Goal: Information Seeking & Learning: Check status

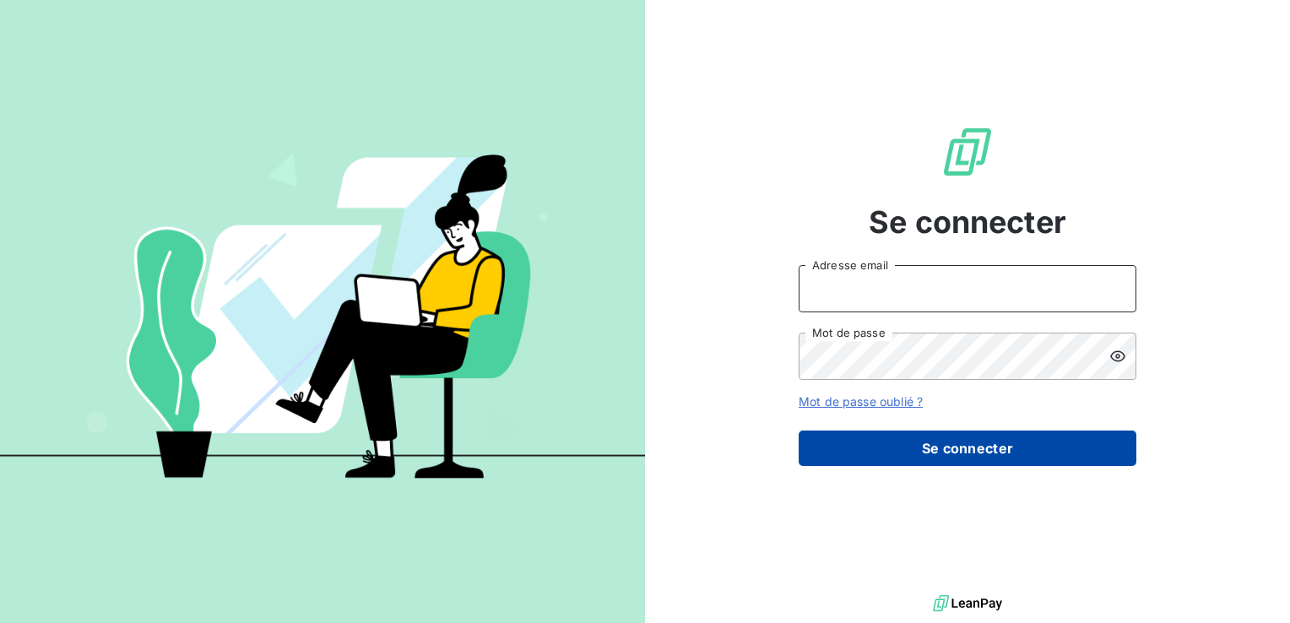
type input "[EMAIL_ADDRESS][DOMAIN_NAME]"
click at [967, 451] on button "Se connecter" at bounding box center [968, 448] width 338 height 35
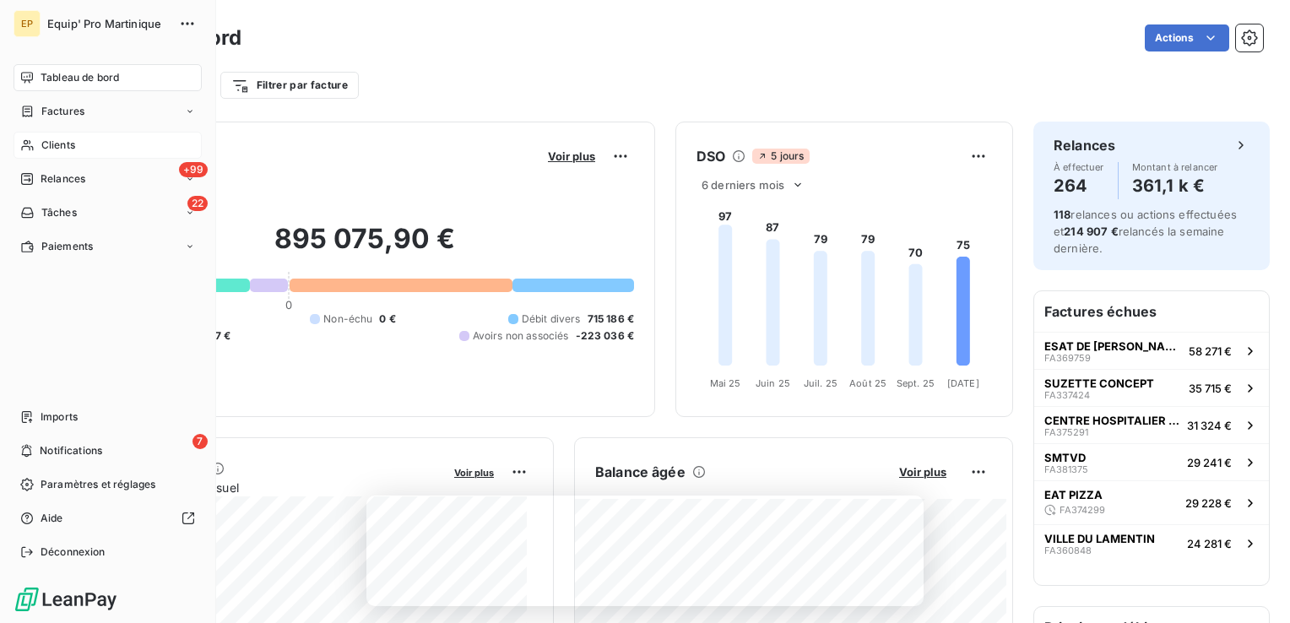
click at [46, 147] on span "Clients" at bounding box center [58, 145] width 34 height 15
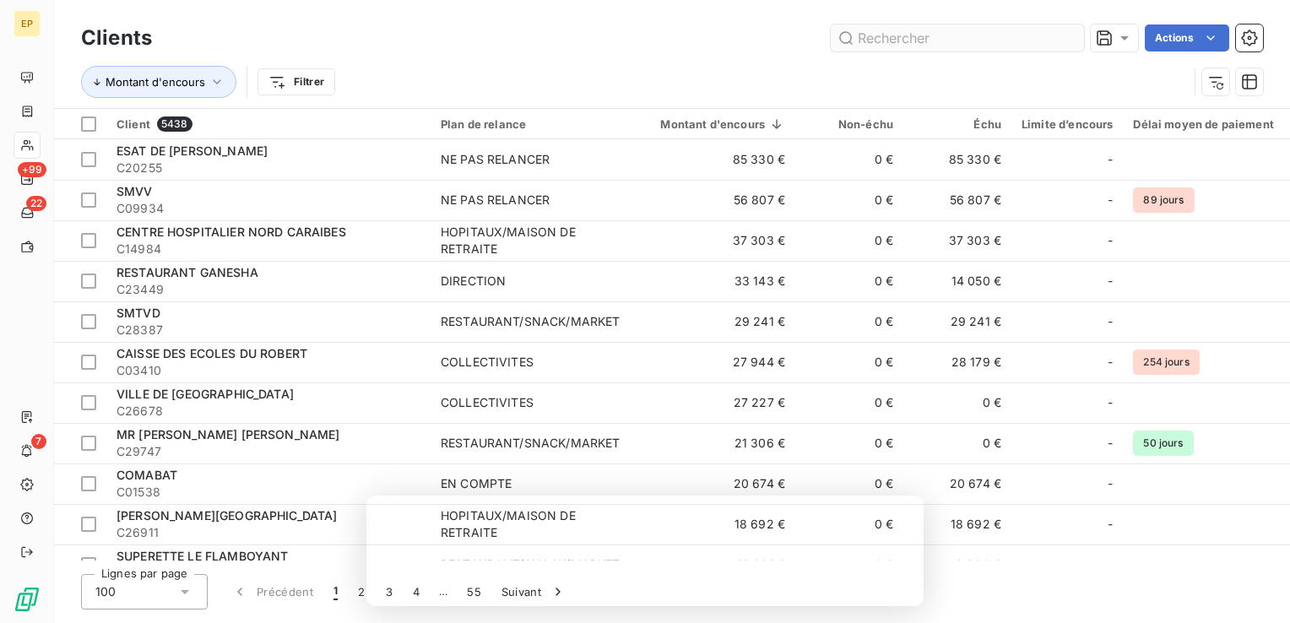
click at [957, 42] on input "text" at bounding box center [957, 37] width 253 height 27
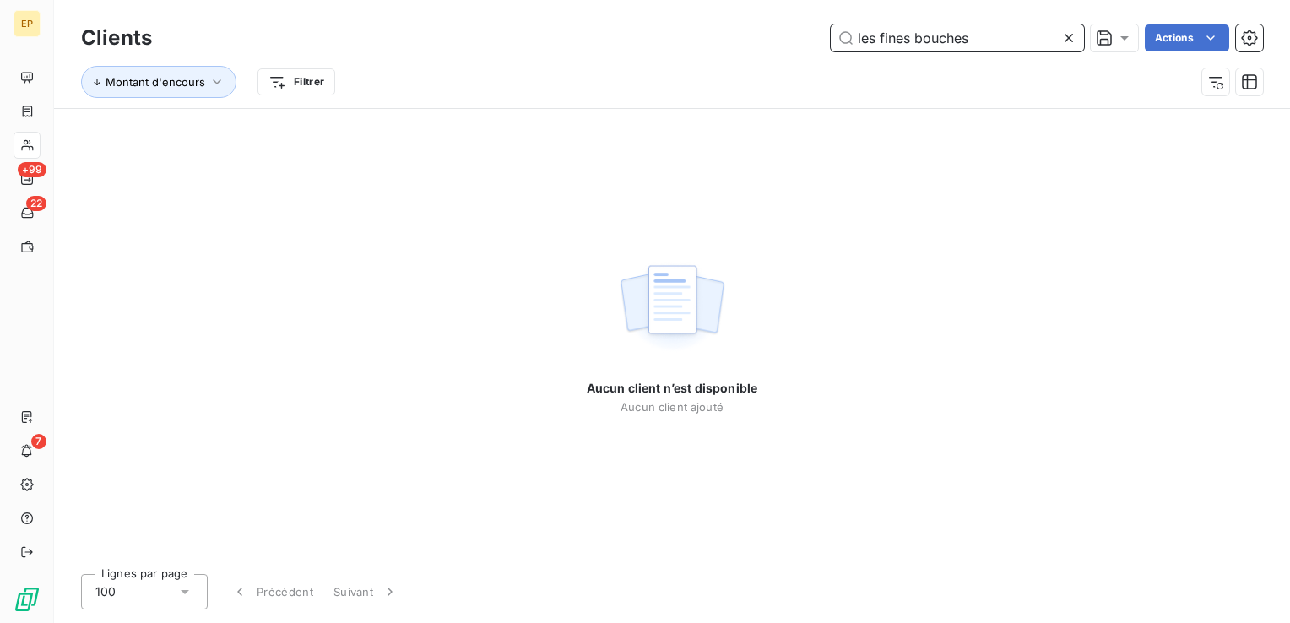
click at [977, 39] on input "les fines bouches" at bounding box center [957, 37] width 253 height 27
drag, startPoint x: 977, startPoint y: 39, endPoint x: 767, endPoint y: 52, distance: 209.8
click at [767, 52] on div "Clients les fines bouches Actions" at bounding box center [672, 37] width 1182 height 35
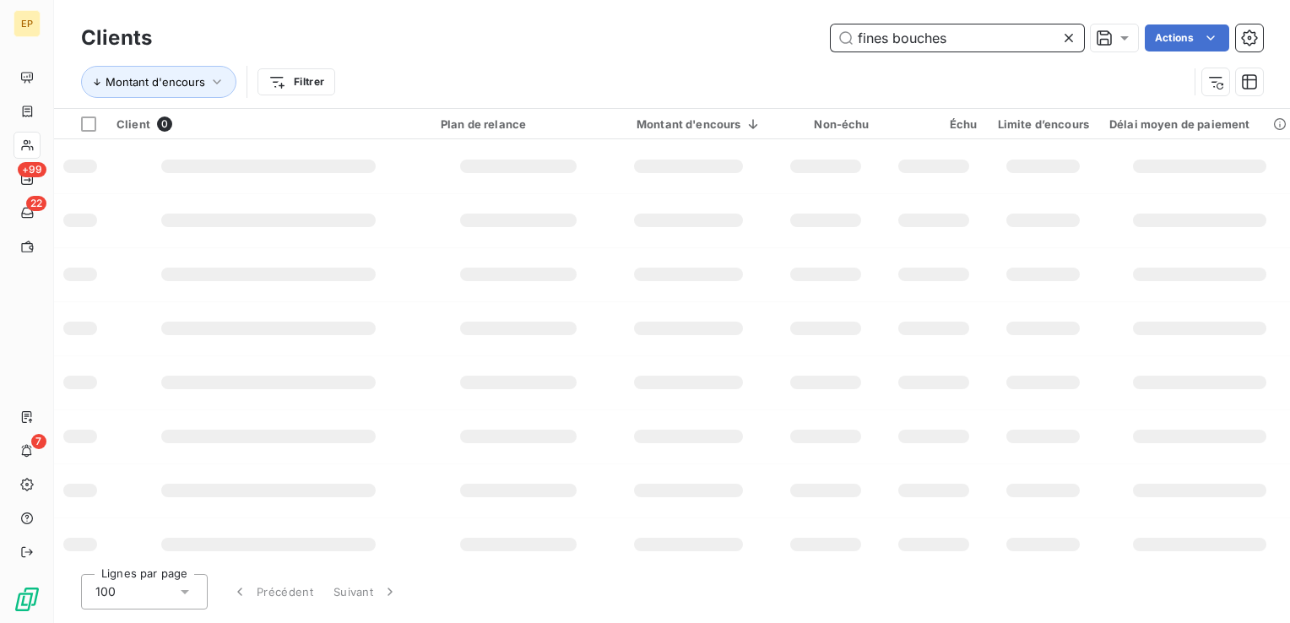
type input "fines bouches"
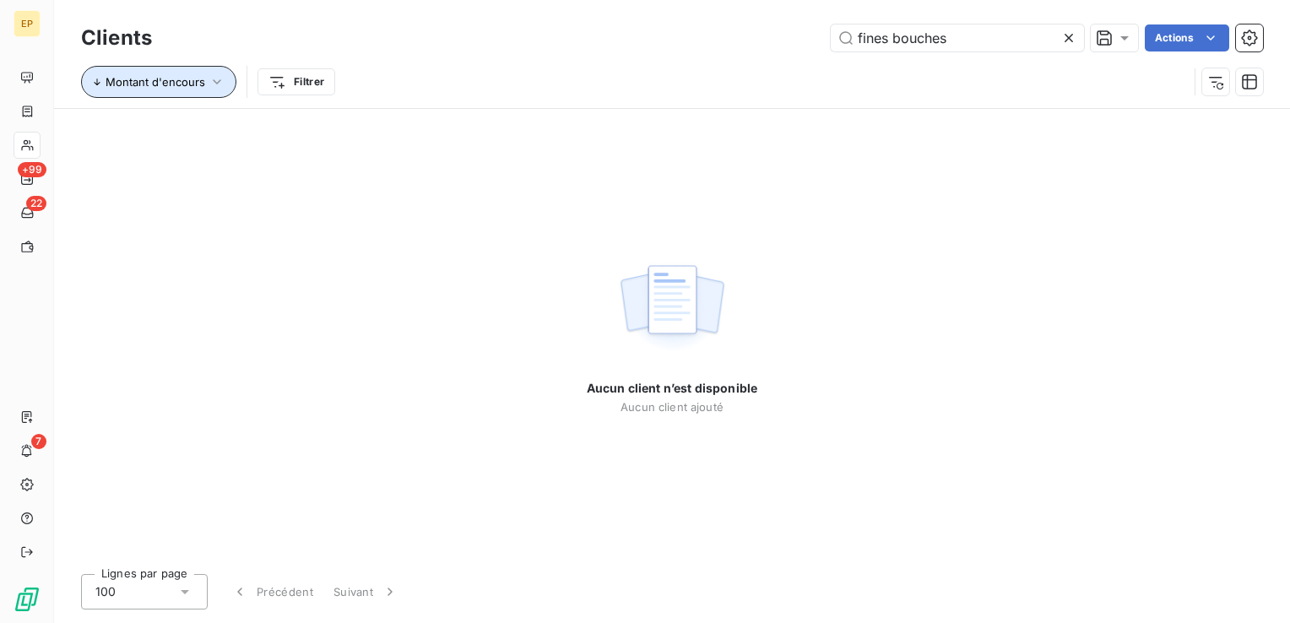
click at [203, 85] on span "Montant d'encours" at bounding box center [156, 82] width 100 height 14
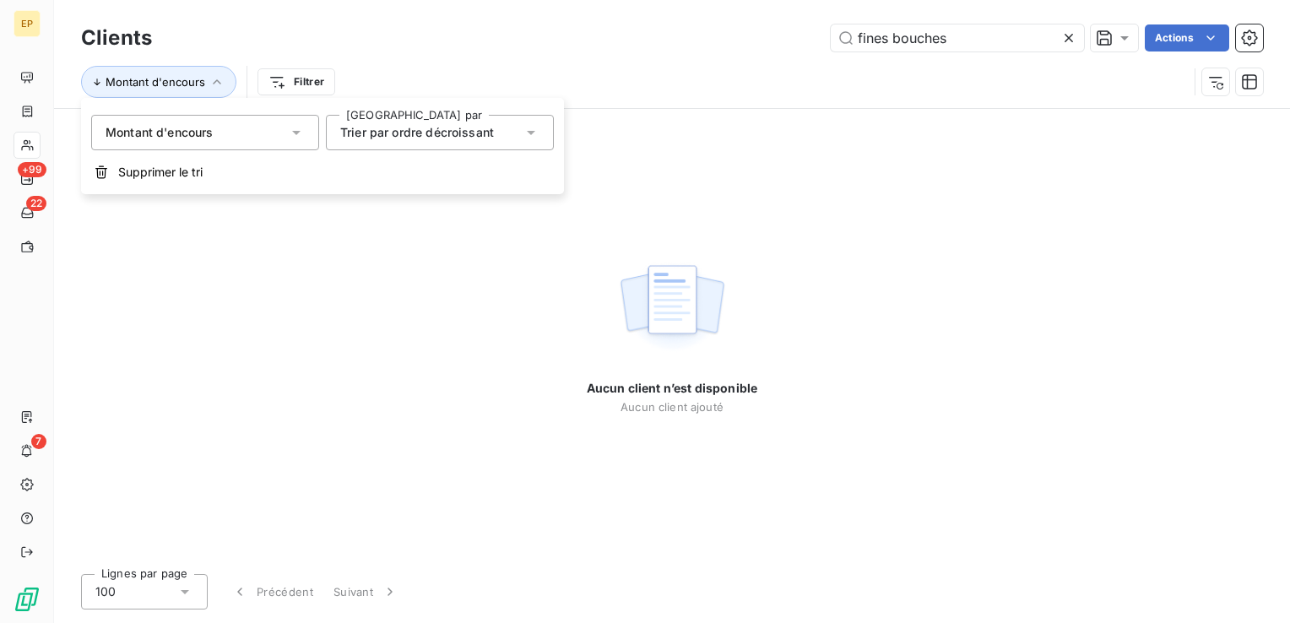
click at [206, 137] on span "Montant d'encours" at bounding box center [160, 132] width 108 height 17
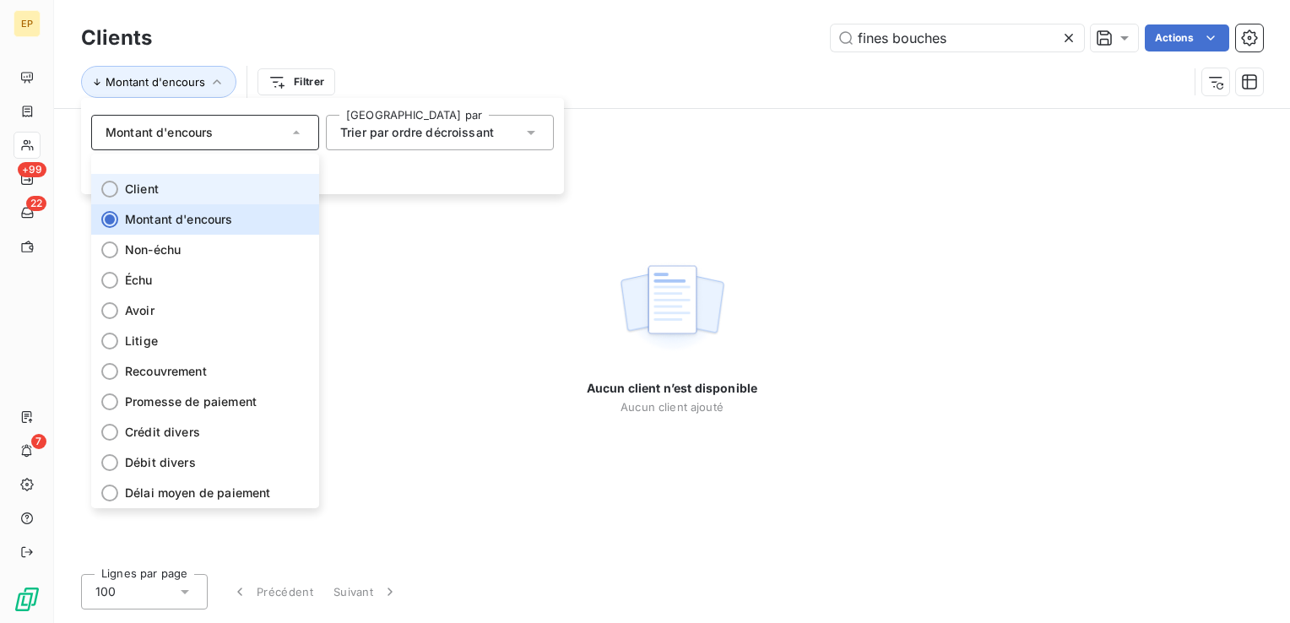
click at [149, 194] on span "Client" at bounding box center [142, 189] width 34 height 17
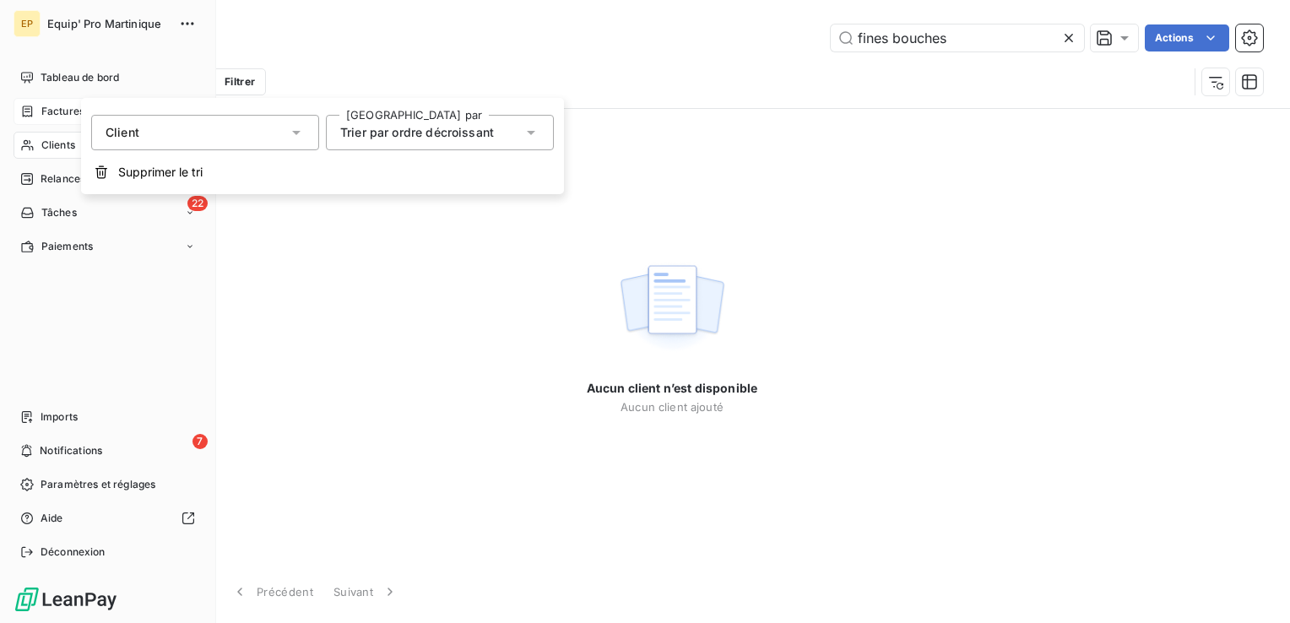
click at [54, 110] on span "Factures" at bounding box center [62, 111] width 43 height 15
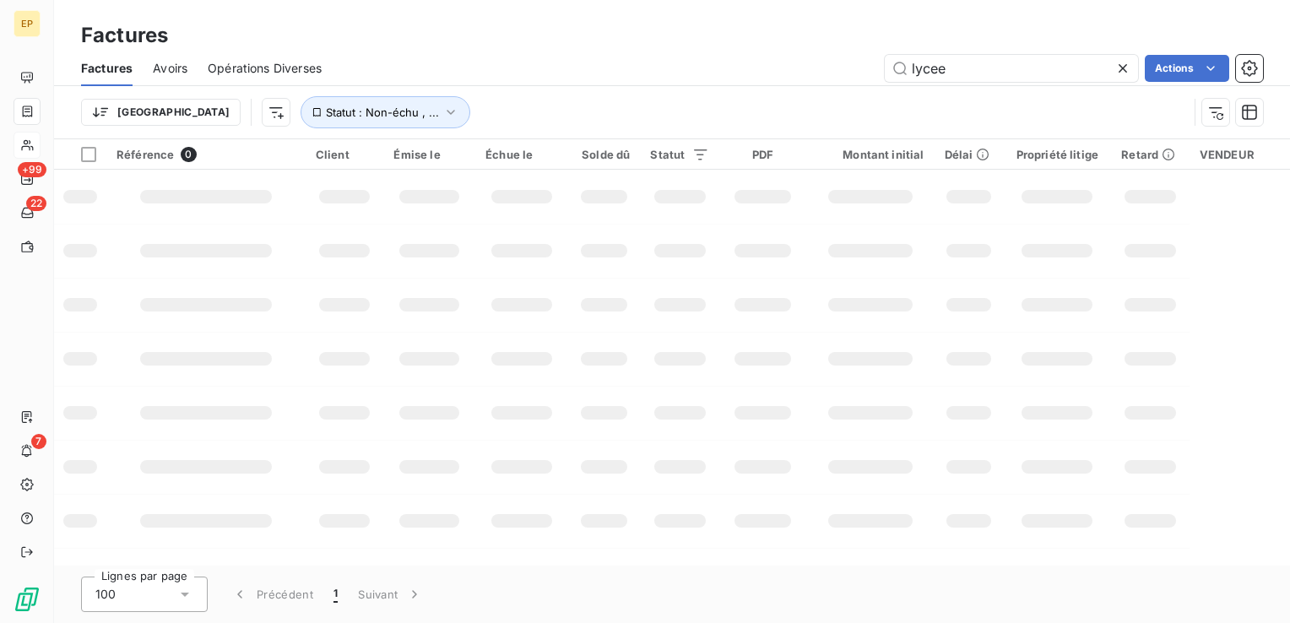
drag, startPoint x: 980, startPoint y: 73, endPoint x: 857, endPoint y: 73, distance: 123.3
click at [857, 73] on div "lycee Actions" at bounding box center [802, 68] width 921 height 27
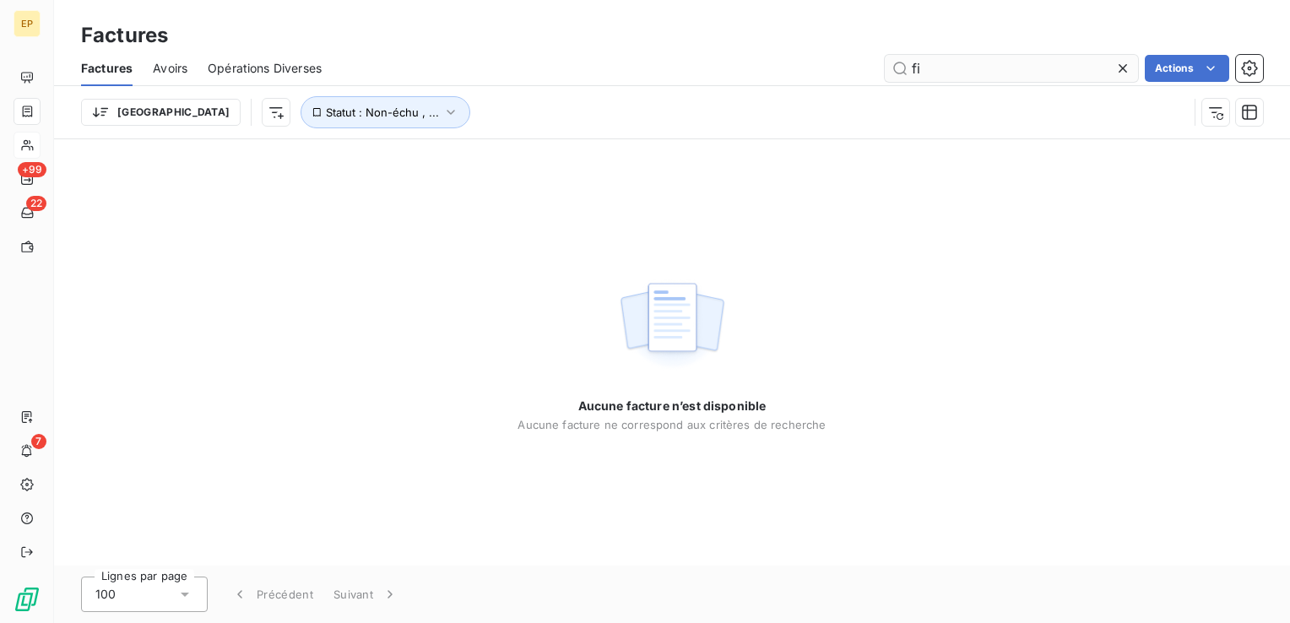
type input "f"
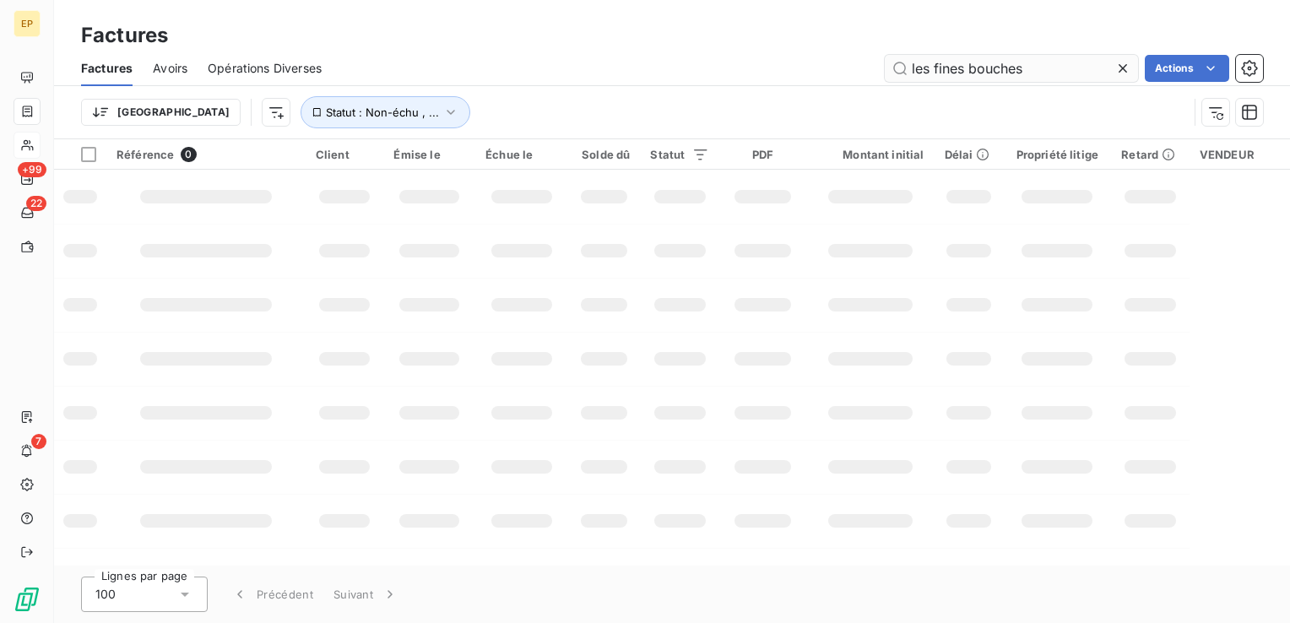
type input "les fines bouches"
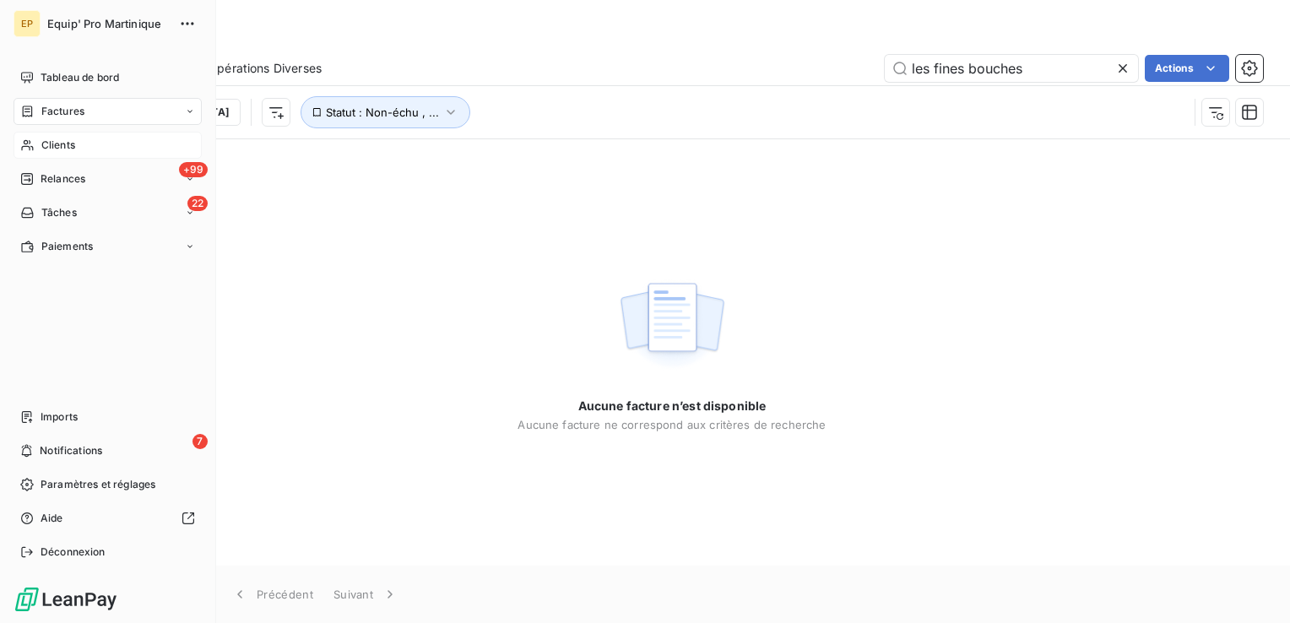
click at [51, 144] on span "Clients" at bounding box center [58, 145] width 34 height 15
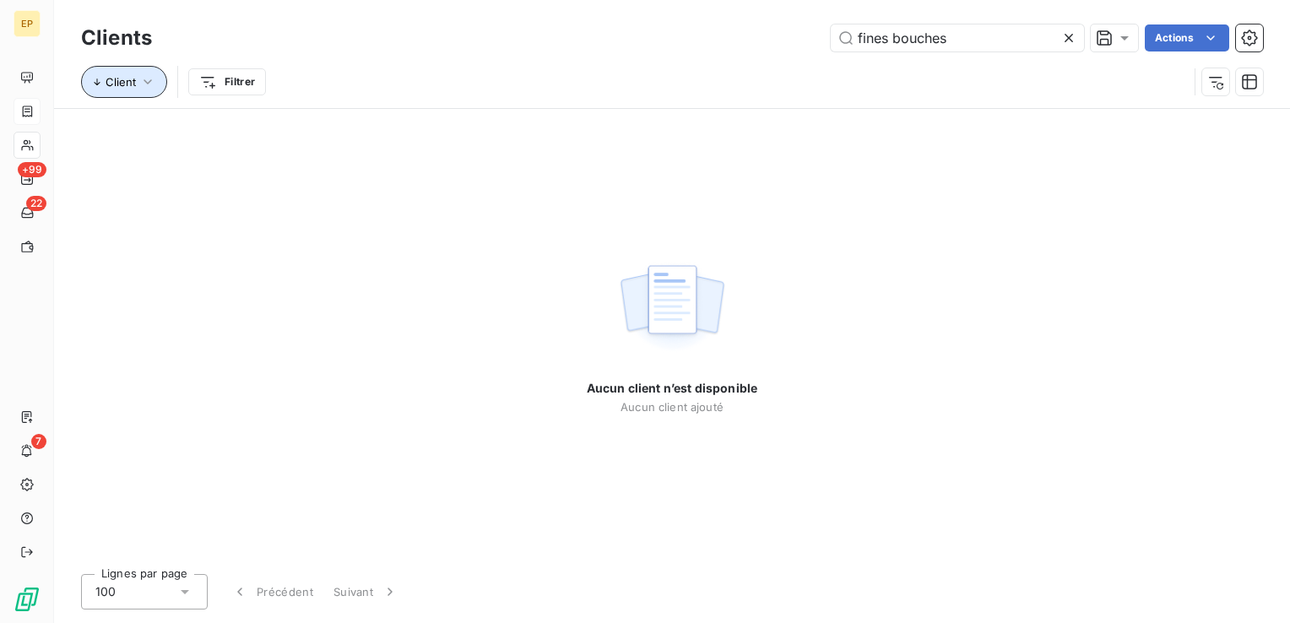
click at [139, 81] on icon "button" at bounding box center [147, 81] width 17 height 17
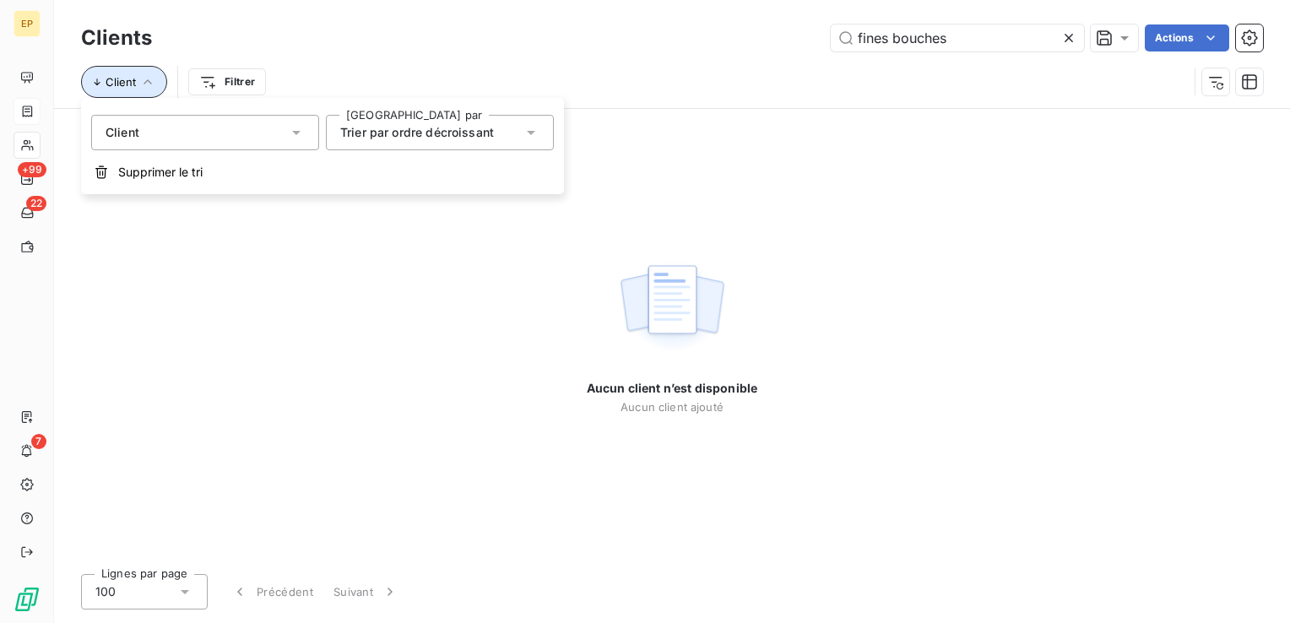
click at [147, 83] on icon "button" at bounding box center [147, 81] width 17 height 17
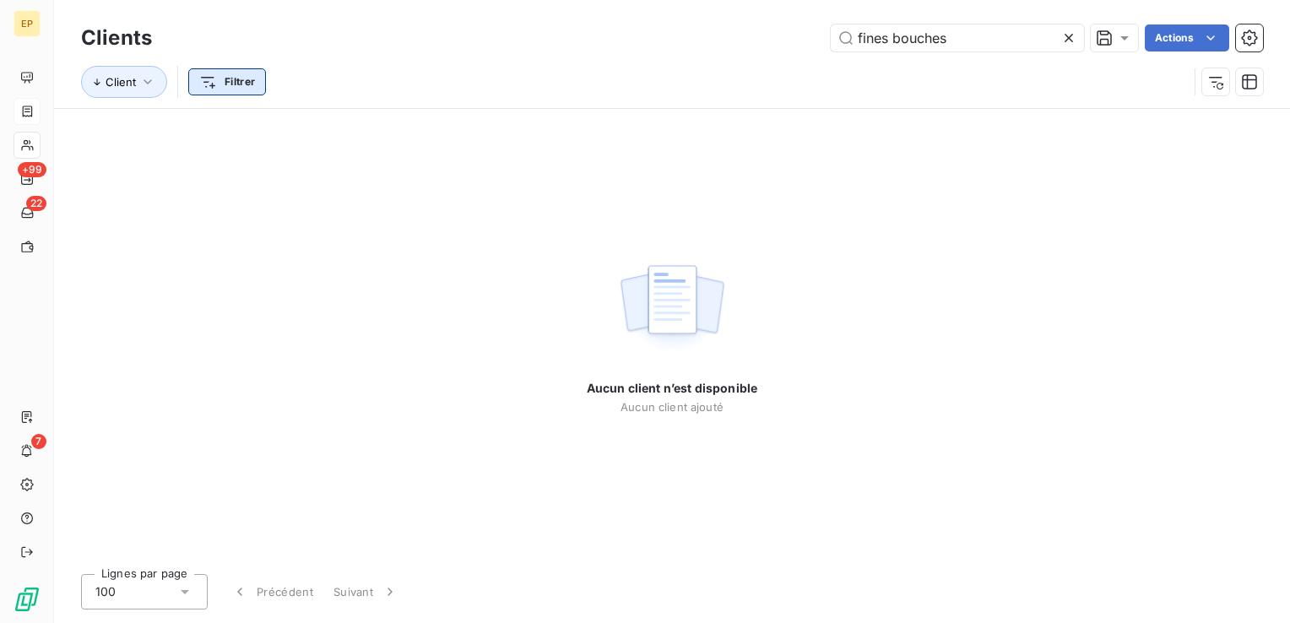
click at [216, 83] on html "EP +99 22 7 Clients fines bouches Actions Client Filtrer Aucun client n’est dis…" at bounding box center [645, 311] width 1290 height 623
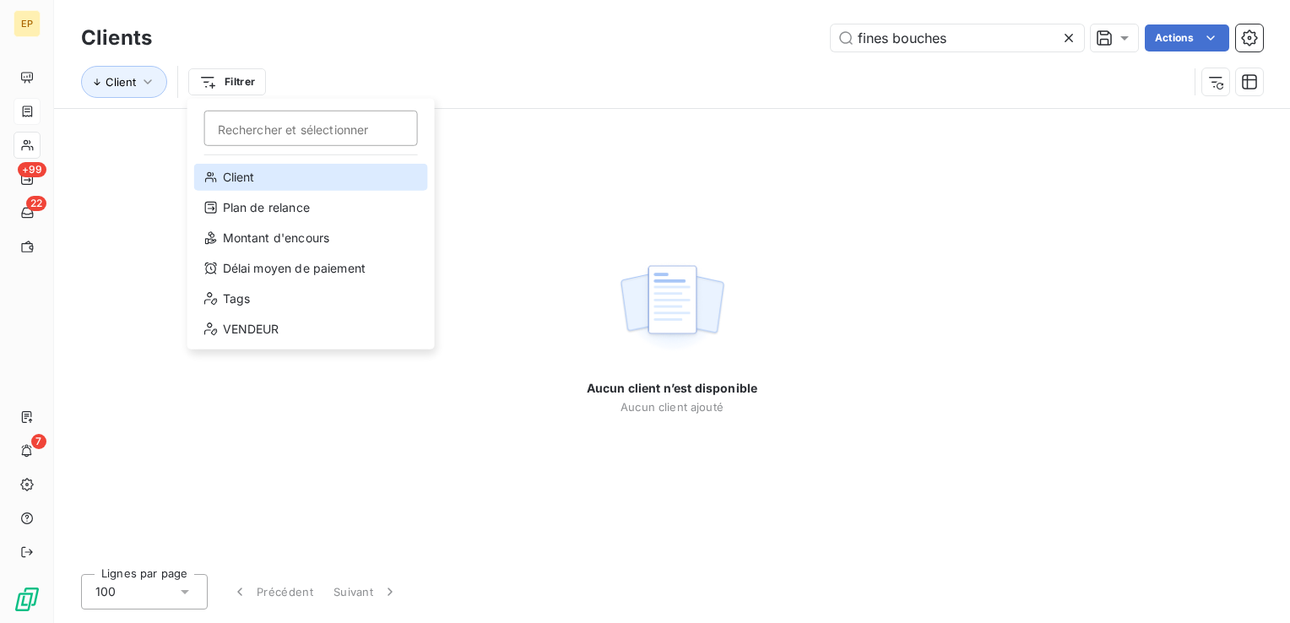
drag, startPoint x: 244, startPoint y: 177, endPoint x: 268, endPoint y: 162, distance: 28.8
click at [243, 176] on div "Client" at bounding box center [311, 177] width 234 height 27
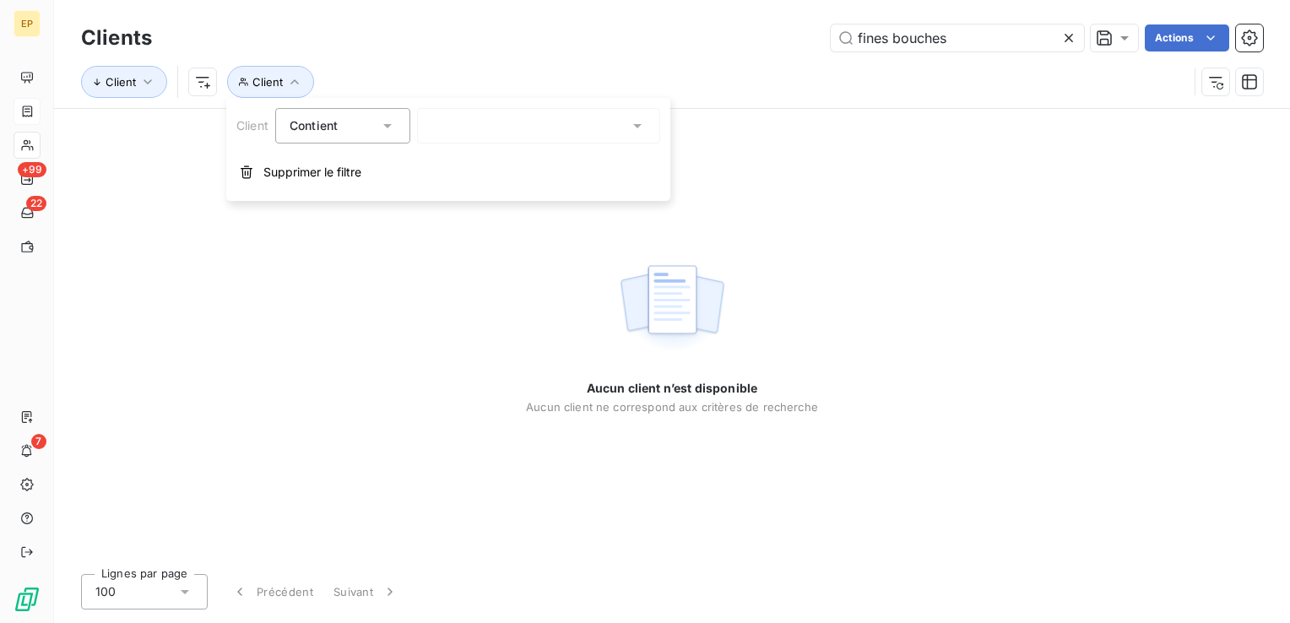
click at [404, 62] on div "Client Client" at bounding box center [672, 82] width 1182 height 52
drag, startPoint x: 992, startPoint y: 39, endPoint x: 805, endPoint y: 57, distance: 187.4
click at [805, 57] on div "Clients fines bouches Actions Client Client" at bounding box center [672, 64] width 1182 height 88
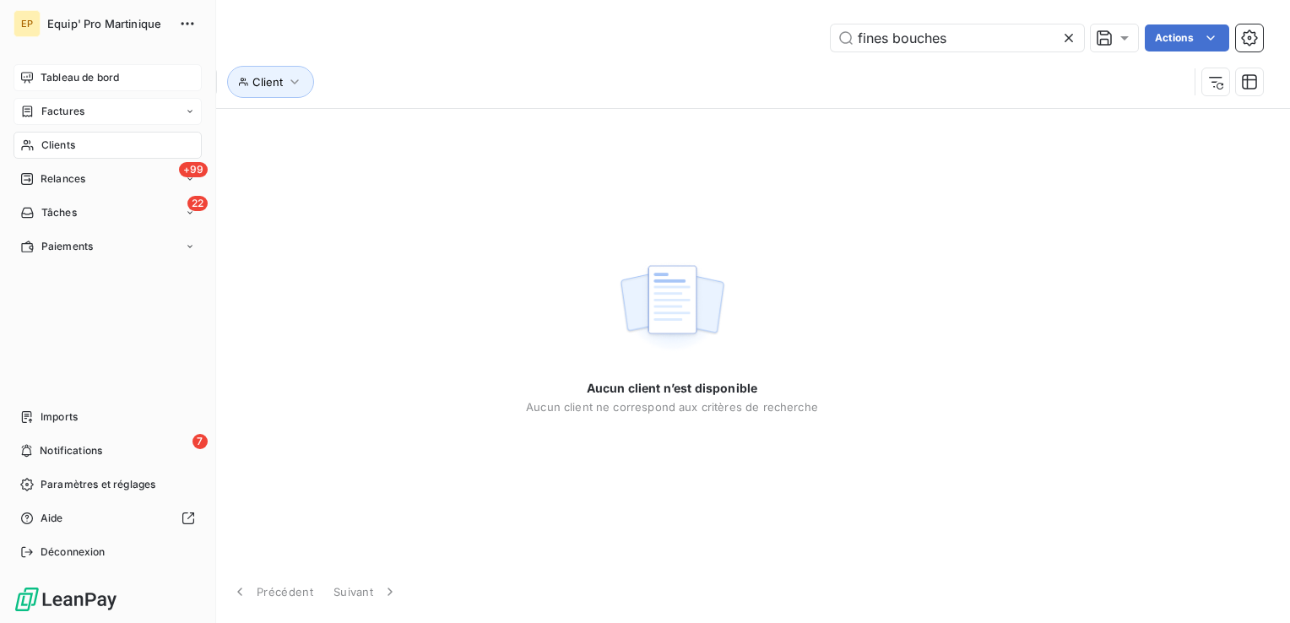
click at [56, 77] on span "Tableau de bord" at bounding box center [80, 77] width 79 height 15
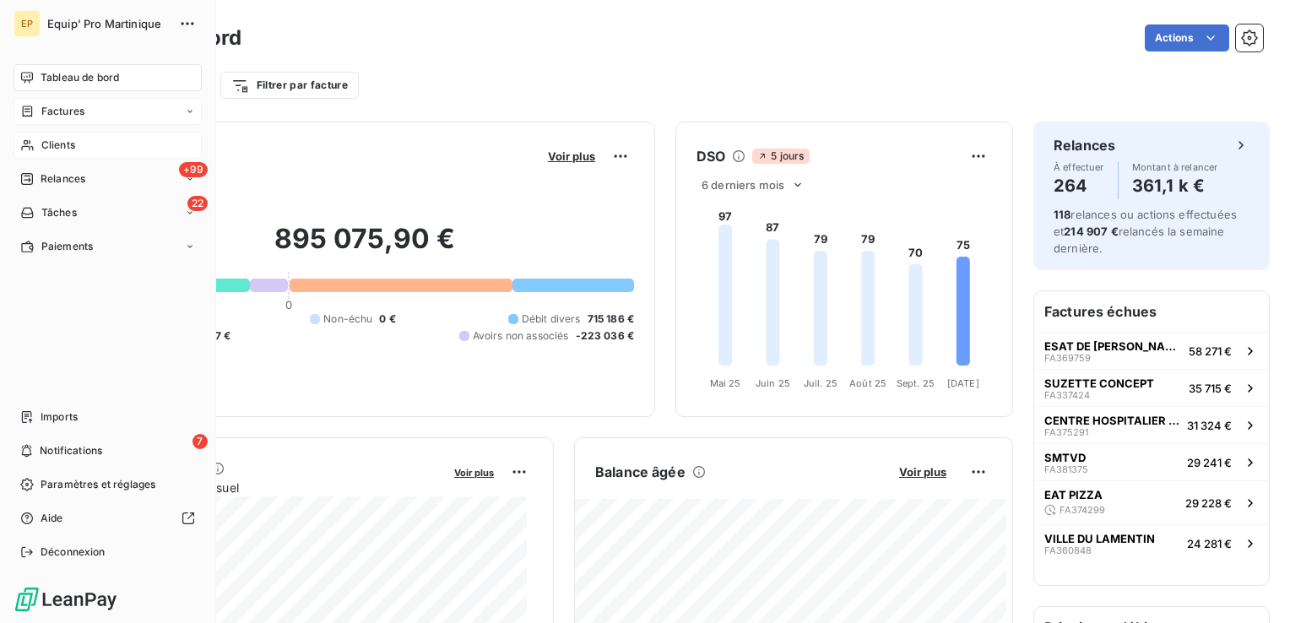
click at [47, 148] on span "Clients" at bounding box center [58, 145] width 34 height 15
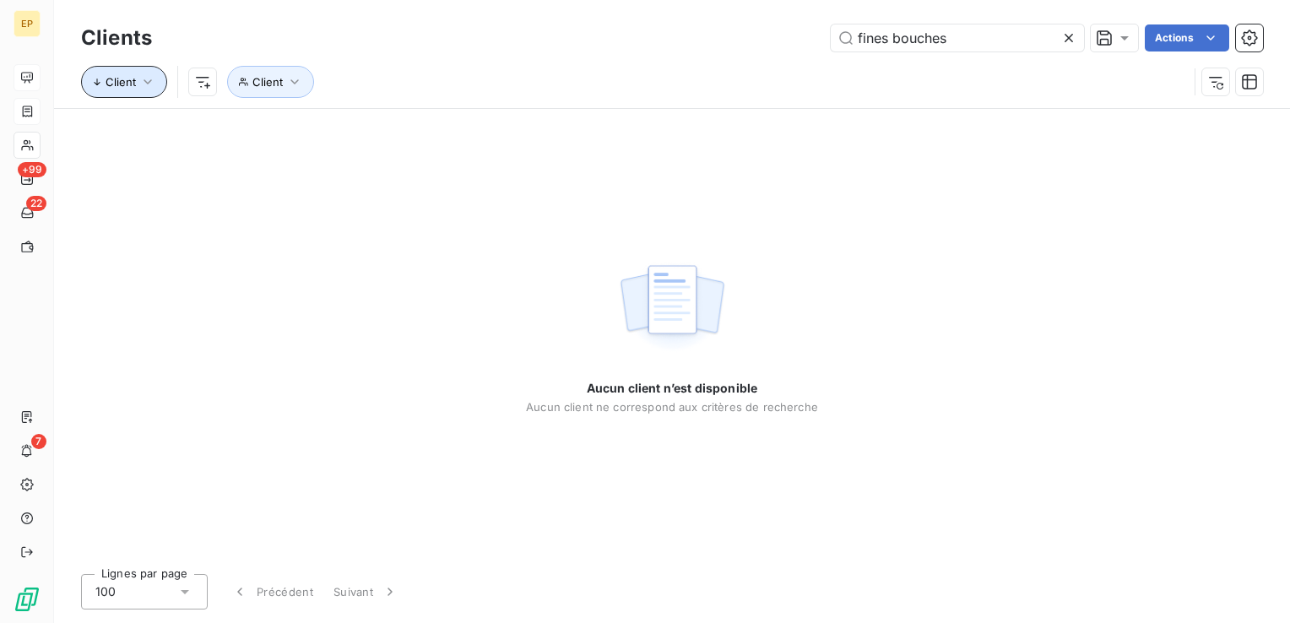
click at [150, 89] on icon "button" at bounding box center [147, 81] width 17 height 17
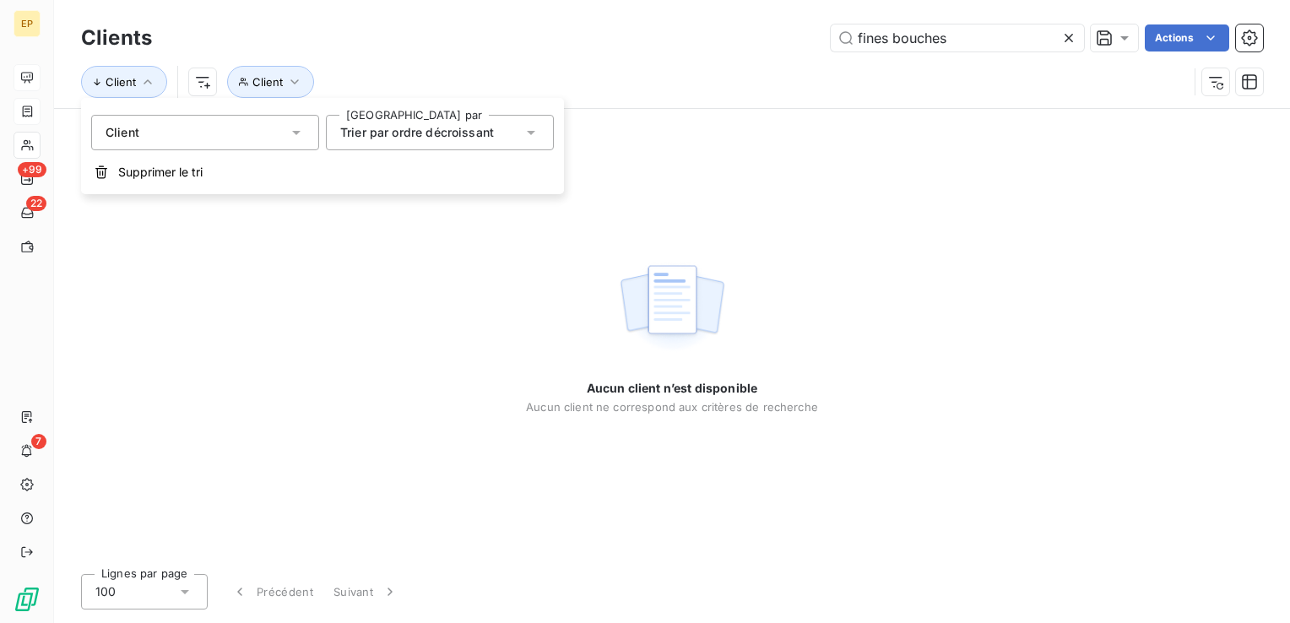
click at [155, 127] on div "Client" at bounding box center [205, 132] width 228 height 35
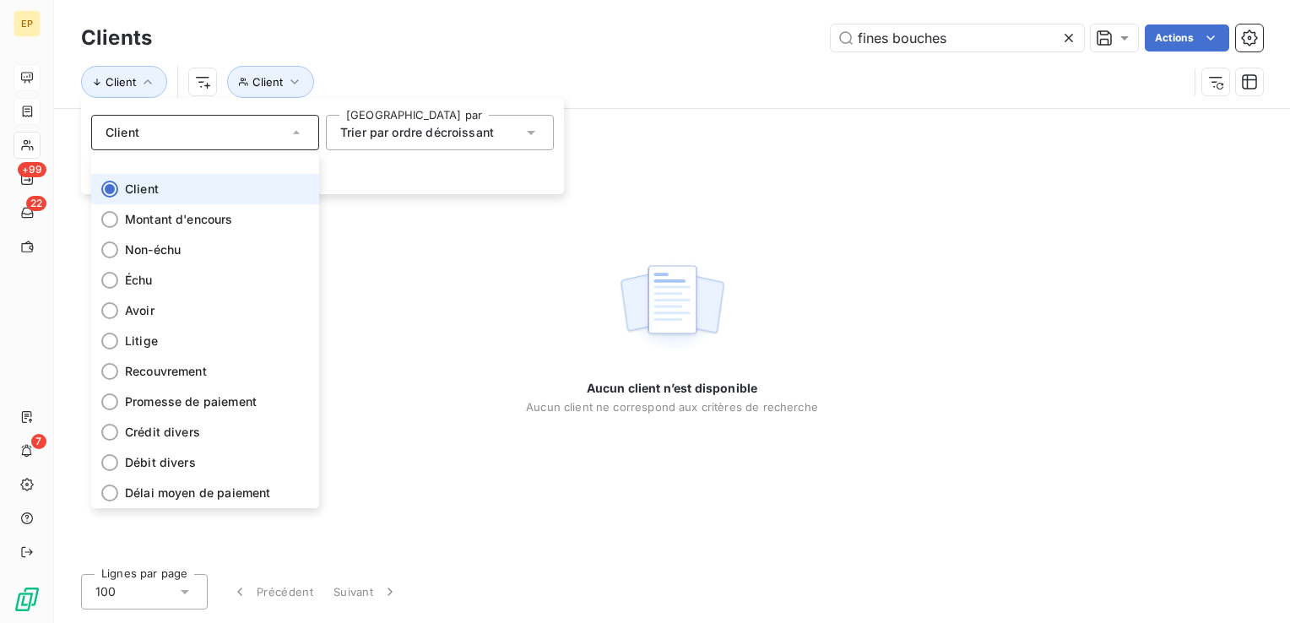
click at [154, 199] on li "Client" at bounding box center [205, 189] width 228 height 30
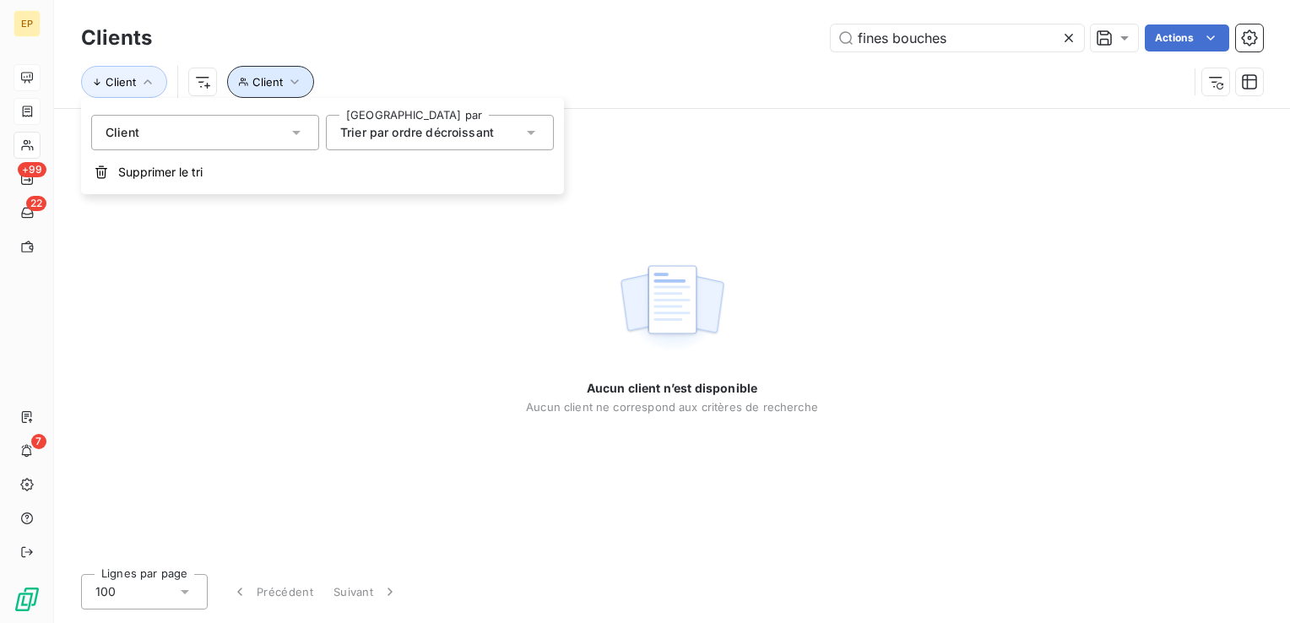
click at [267, 86] on span "Client" at bounding box center [267, 82] width 30 height 14
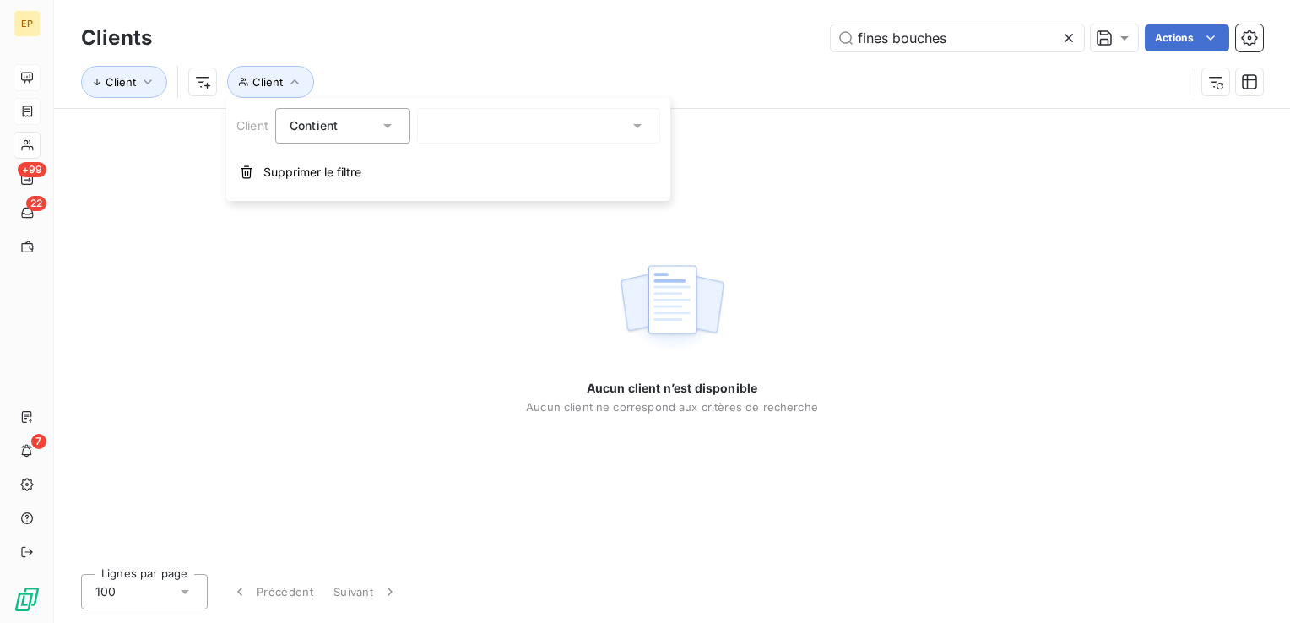
click at [348, 127] on div "Contient is" at bounding box center [334, 126] width 89 height 24
click at [348, 201] on span "Ne contient pas" at bounding box center [354, 195] width 91 height 14
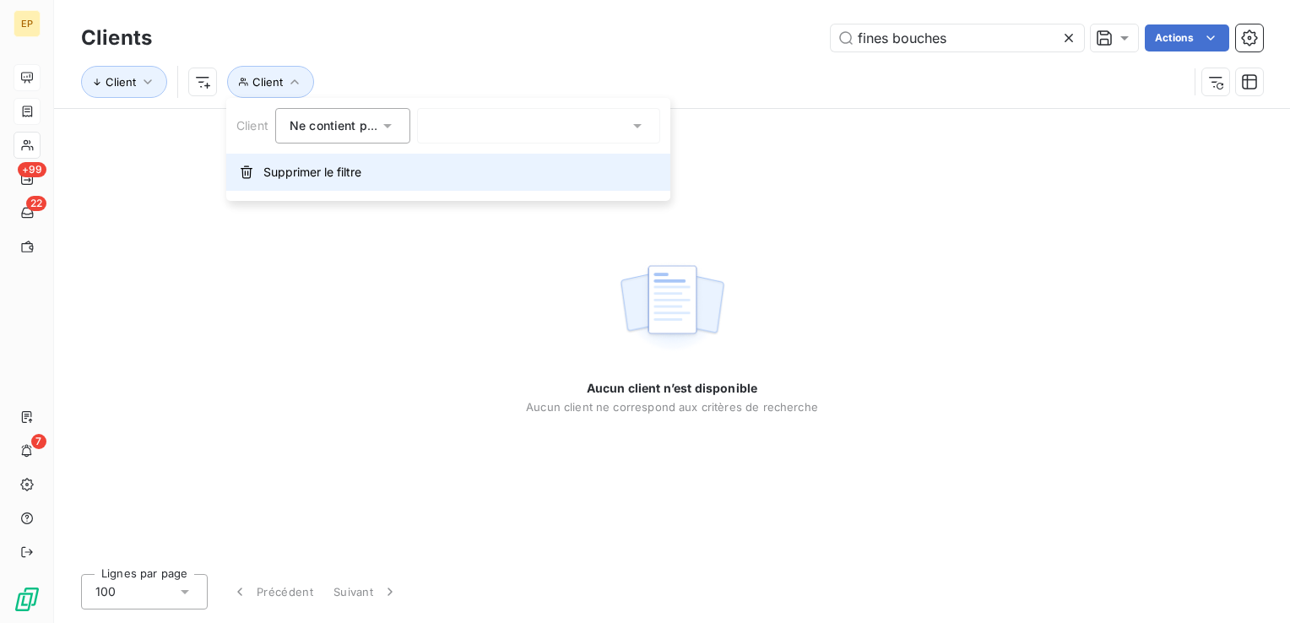
click at [301, 177] on span "Supprimer le filtre" at bounding box center [312, 172] width 98 height 17
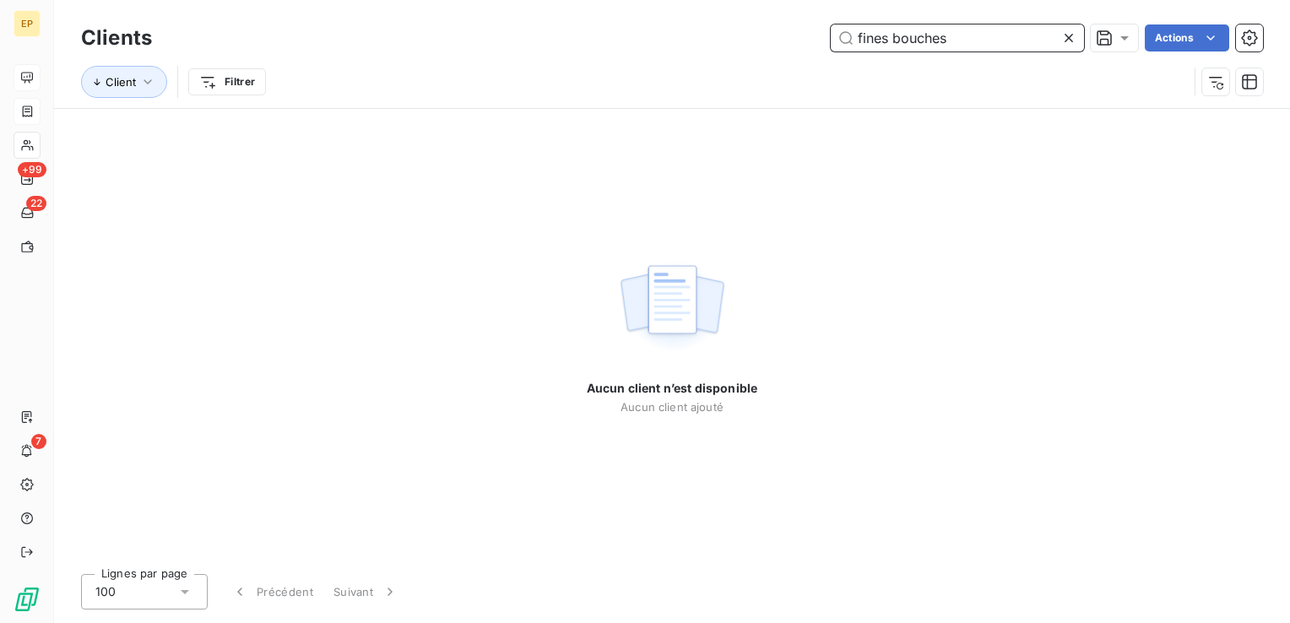
drag, startPoint x: 982, startPoint y: 44, endPoint x: 783, endPoint y: 73, distance: 201.4
click at [783, 73] on div "Clients fines bouches Actions Client Filtrer" at bounding box center [672, 64] width 1182 height 88
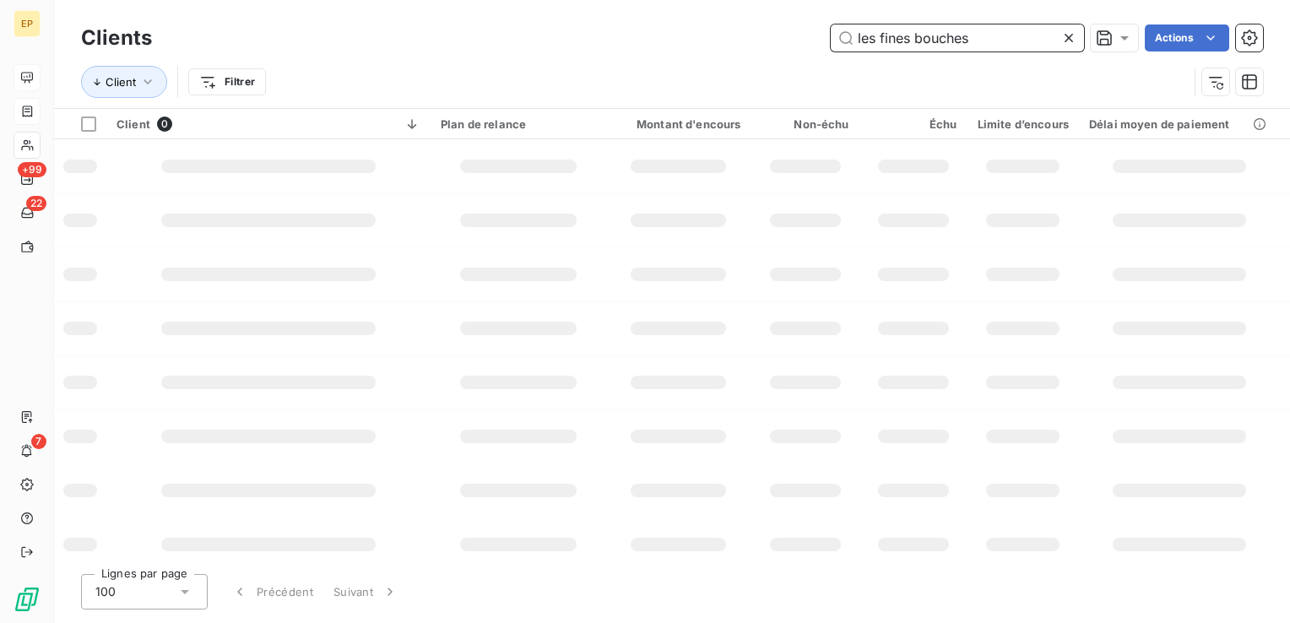
type input "les fines bouches"
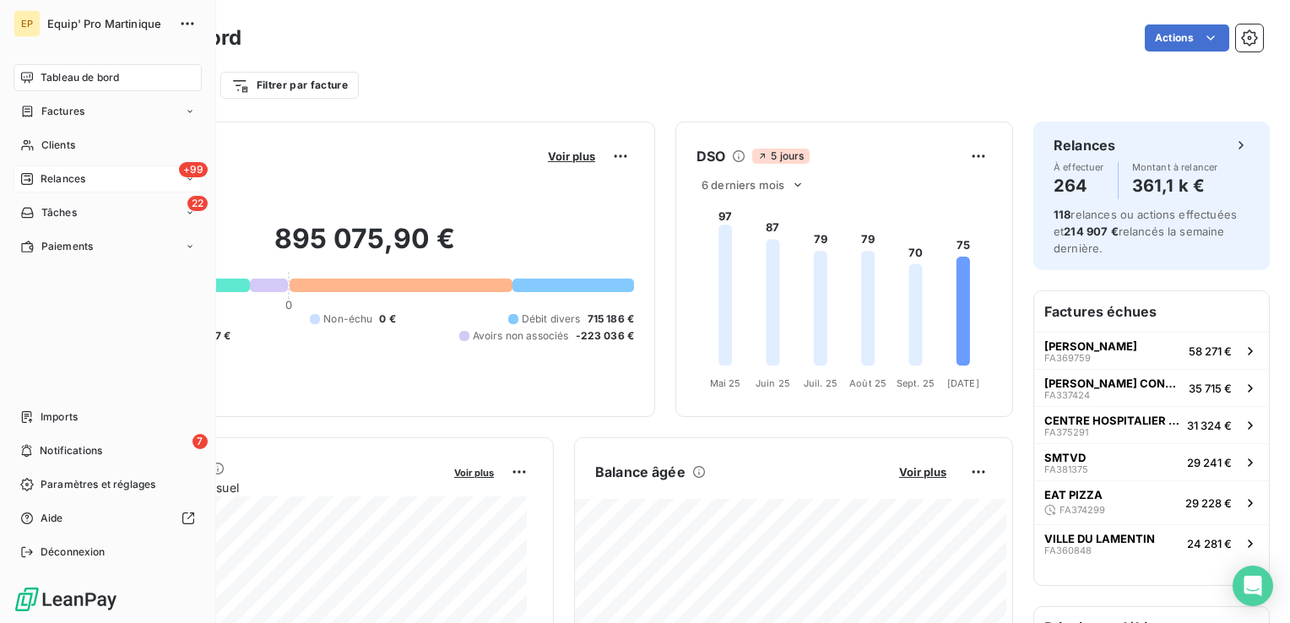
click at [62, 181] on span "Relances" at bounding box center [63, 178] width 45 height 15
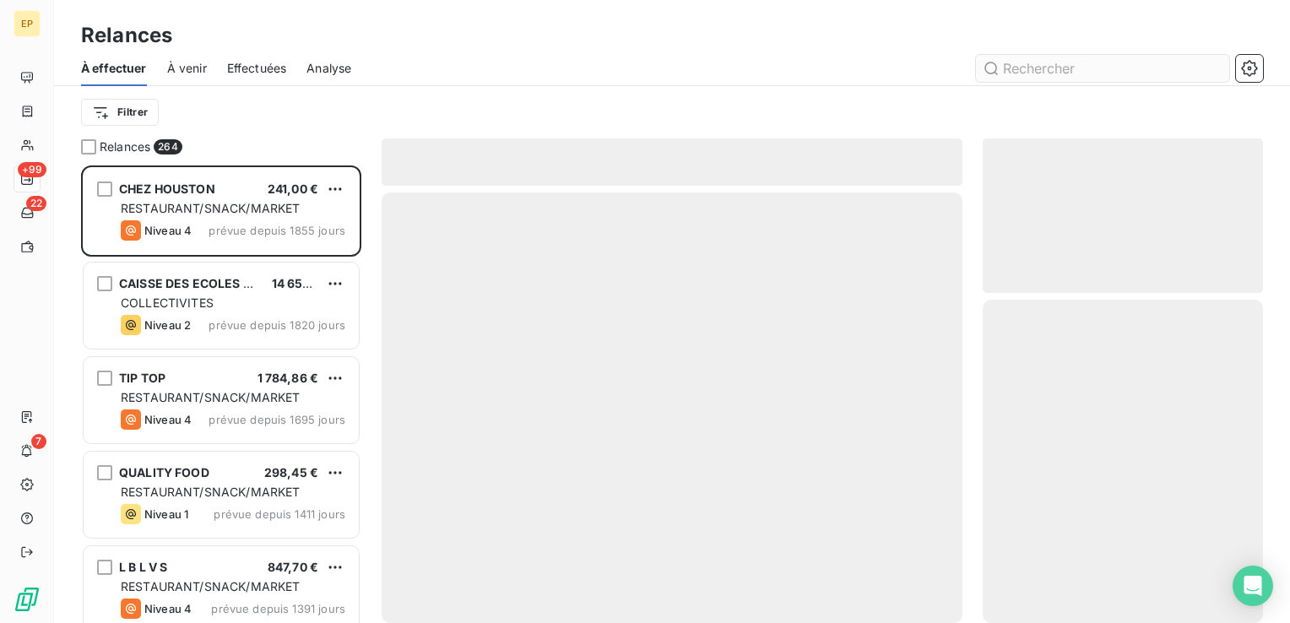
scroll to position [445, 267]
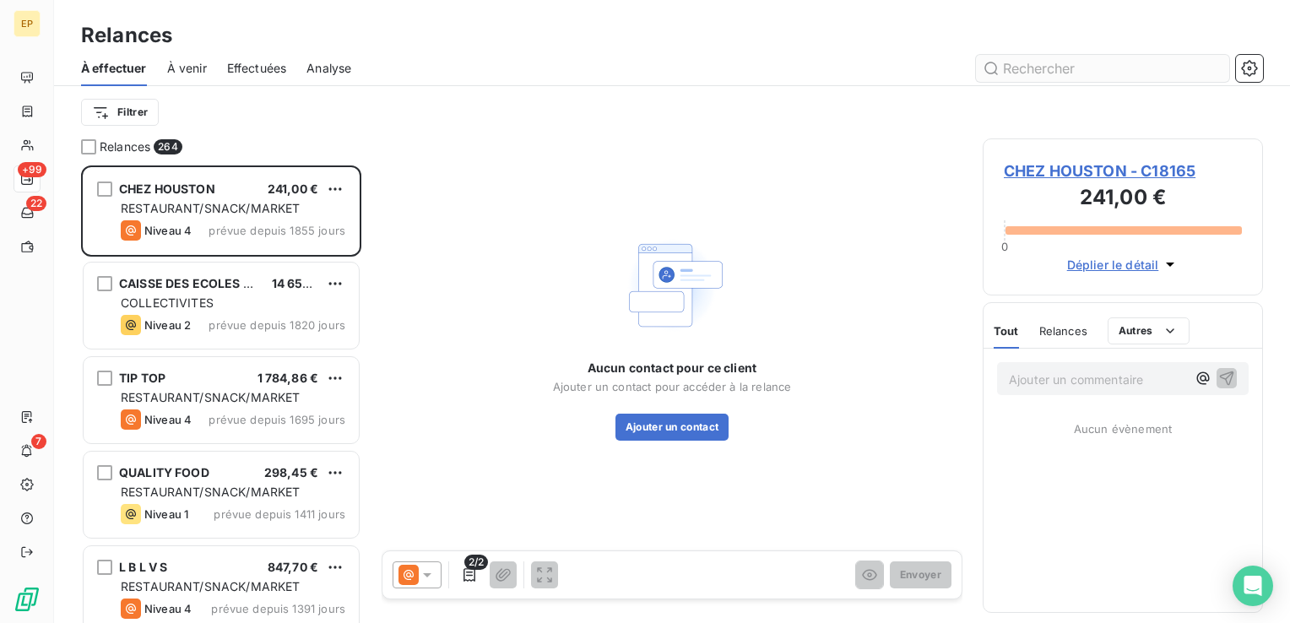
click at [1037, 73] on input "text" at bounding box center [1102, 68] width 253 height 27
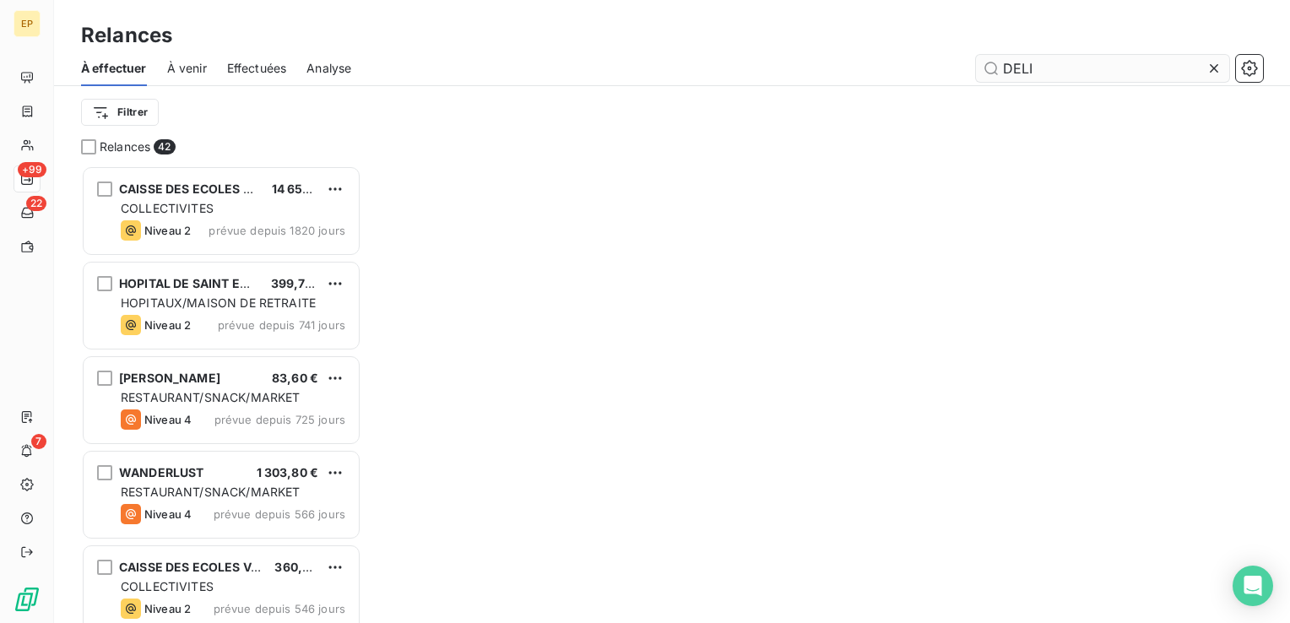
scroll to position [445, 267]
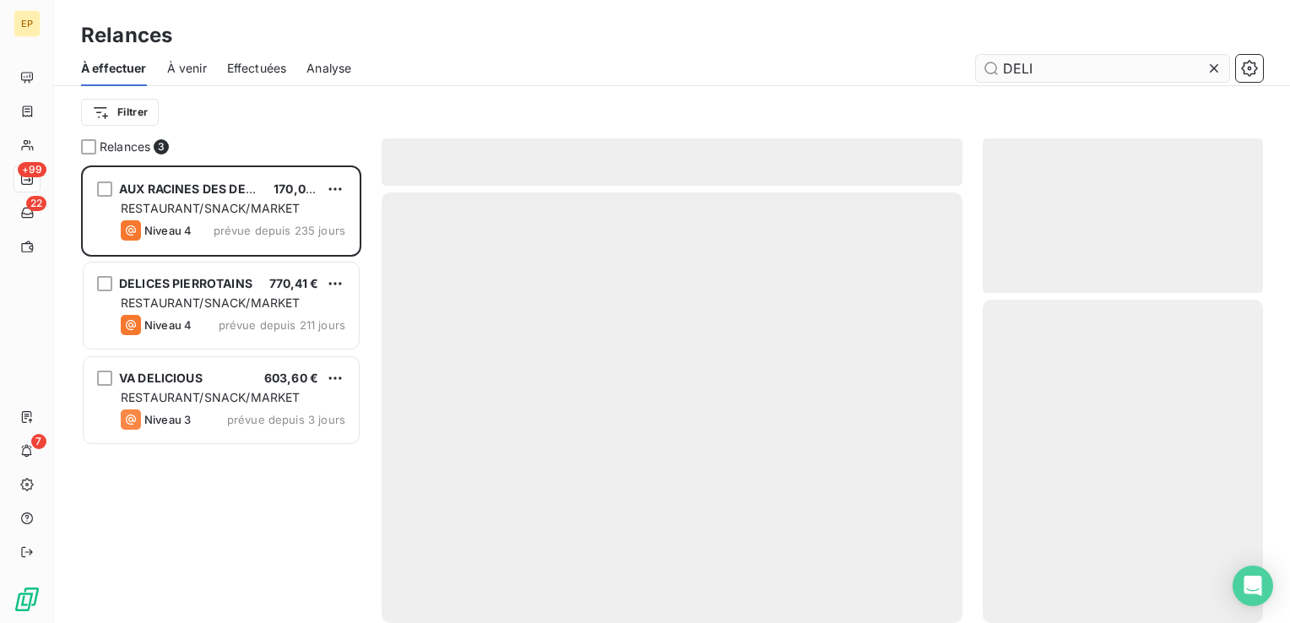
scroll to position [445, 267]
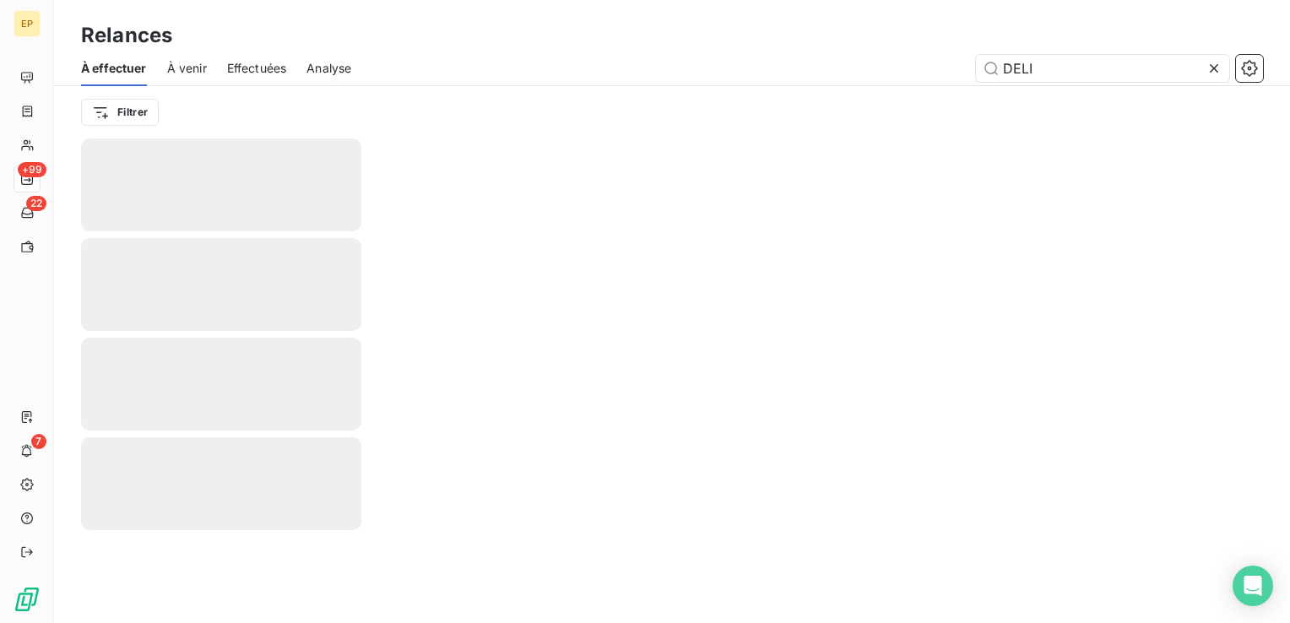
type input "DELI"
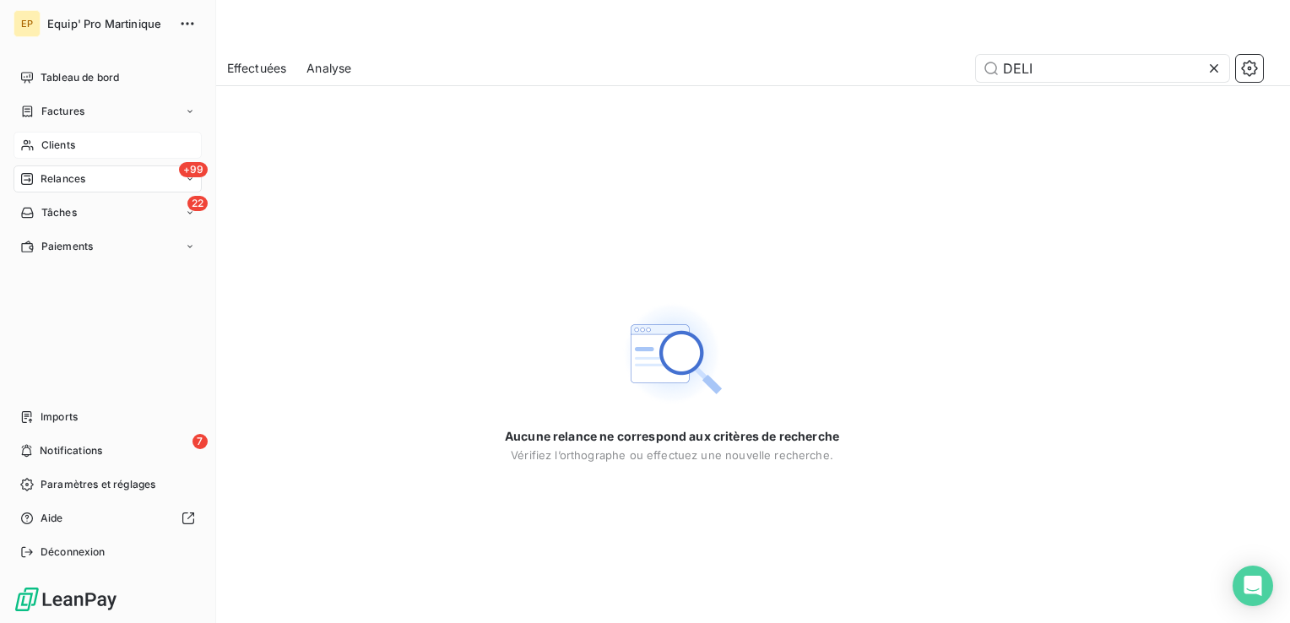
click at [34, 149] on div "Clients" at bounding box center [108, 145] width 188 height 27
click at [67, 142] on span "Clients" at bounding box center [58, 145] width 34 height 15
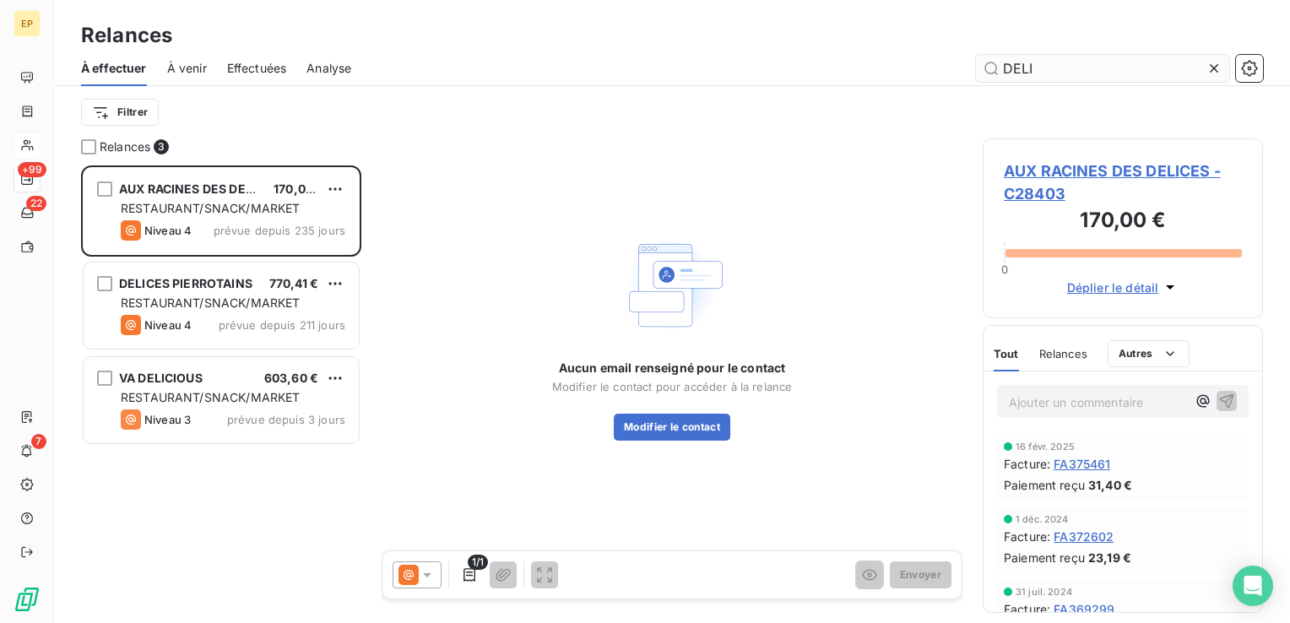
scroll to position [445, 267]
drag, startPoint x: 1042, startPoint y: 65, endPoint x: 961, endPoint y: 67, distance: 81.1
click at [961, 67] on div "DELI" at bounding box center [817, 68] width 892 height 27
type input "DELI"
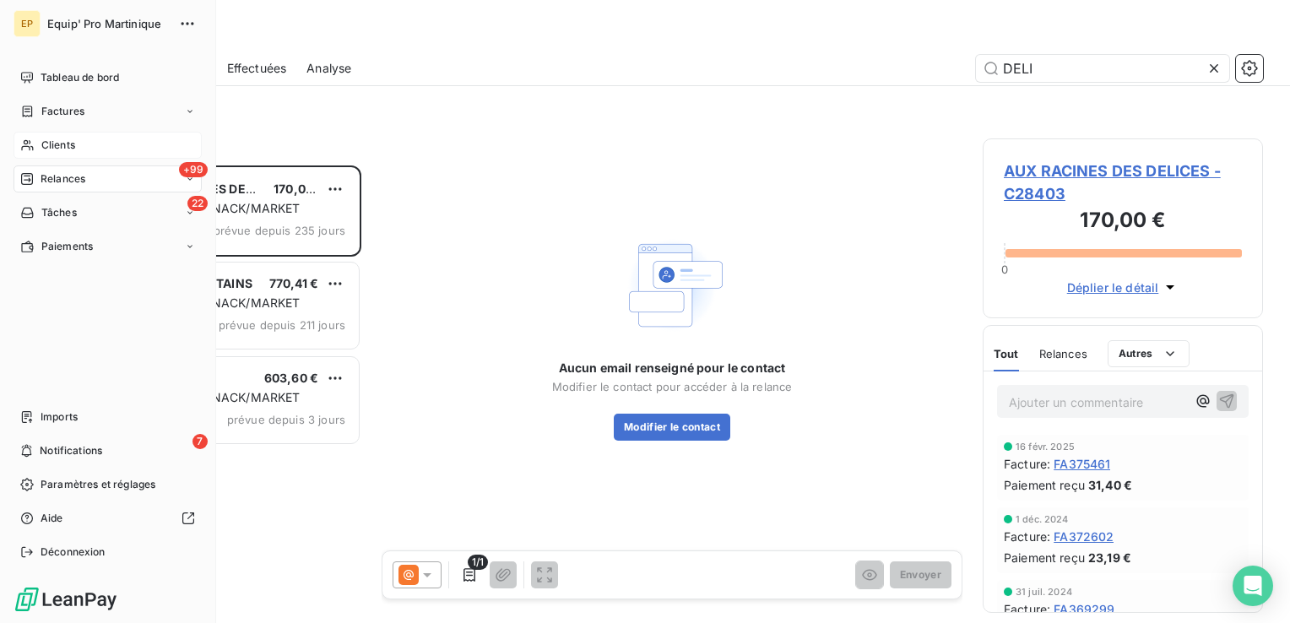
click at [34, 144] on div "Clients" at bounding box center [108, 145] width 188 height 27
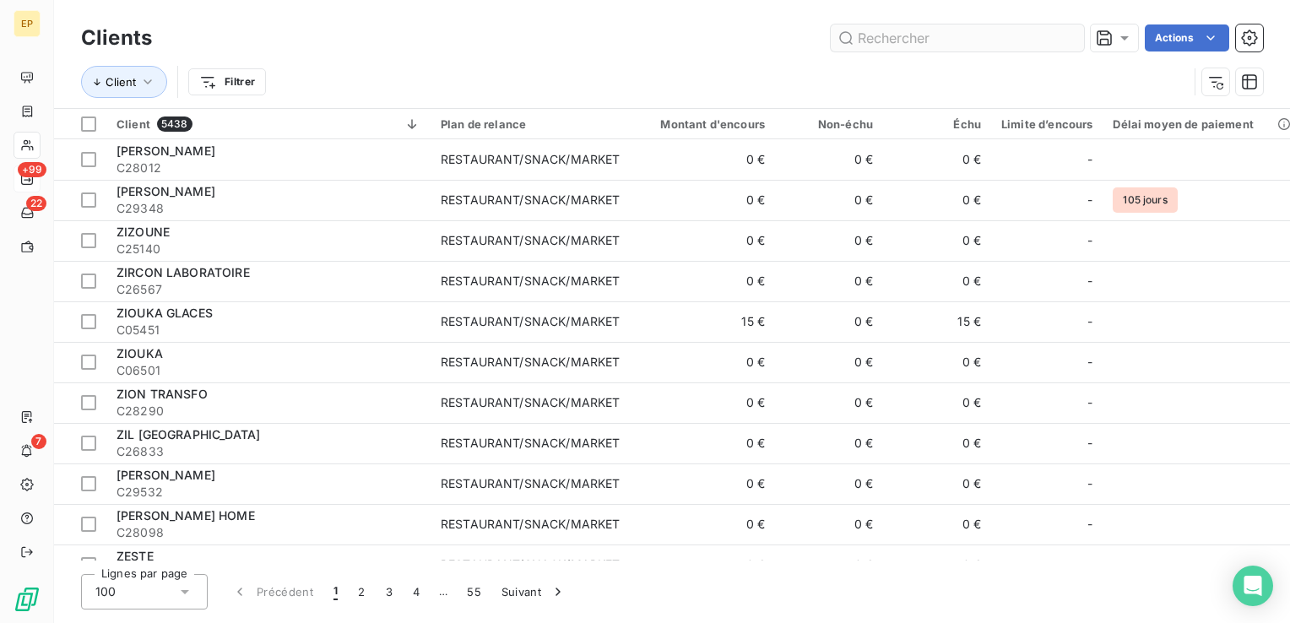
click at [983, 29] on input "text" at bounding box center [957, 37] width 253 height 27
click at [983, 33] on input "text" at bounding box center [957, 37] width 253 height 27
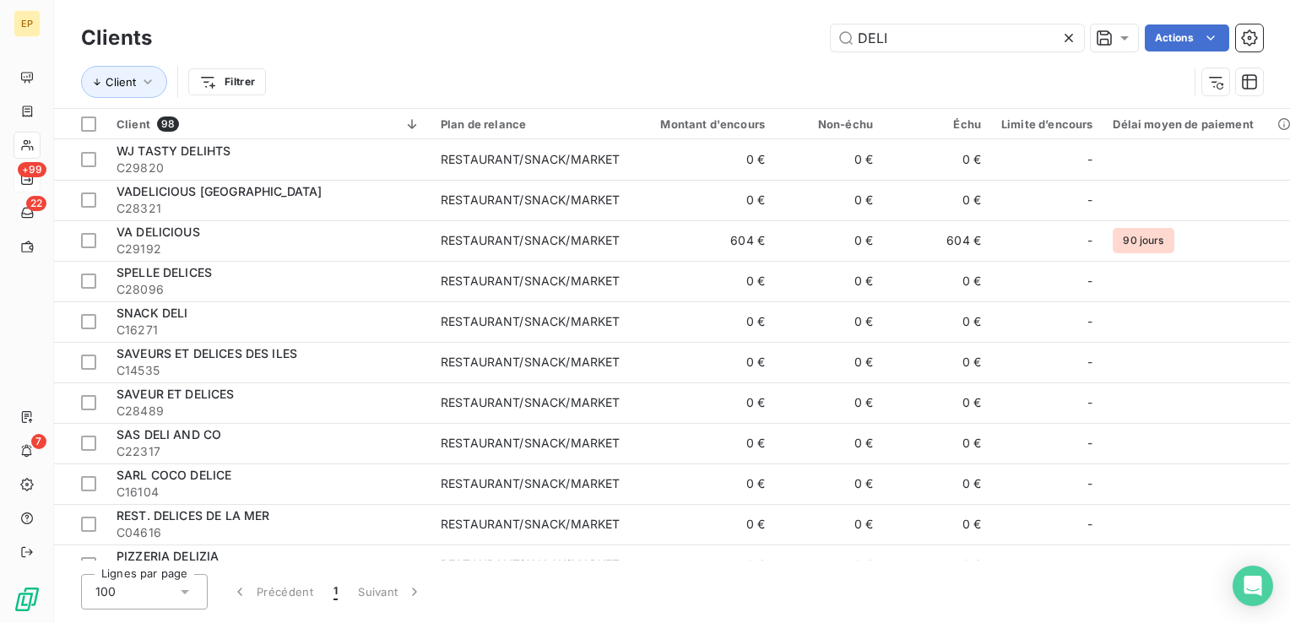
type input "DELI"
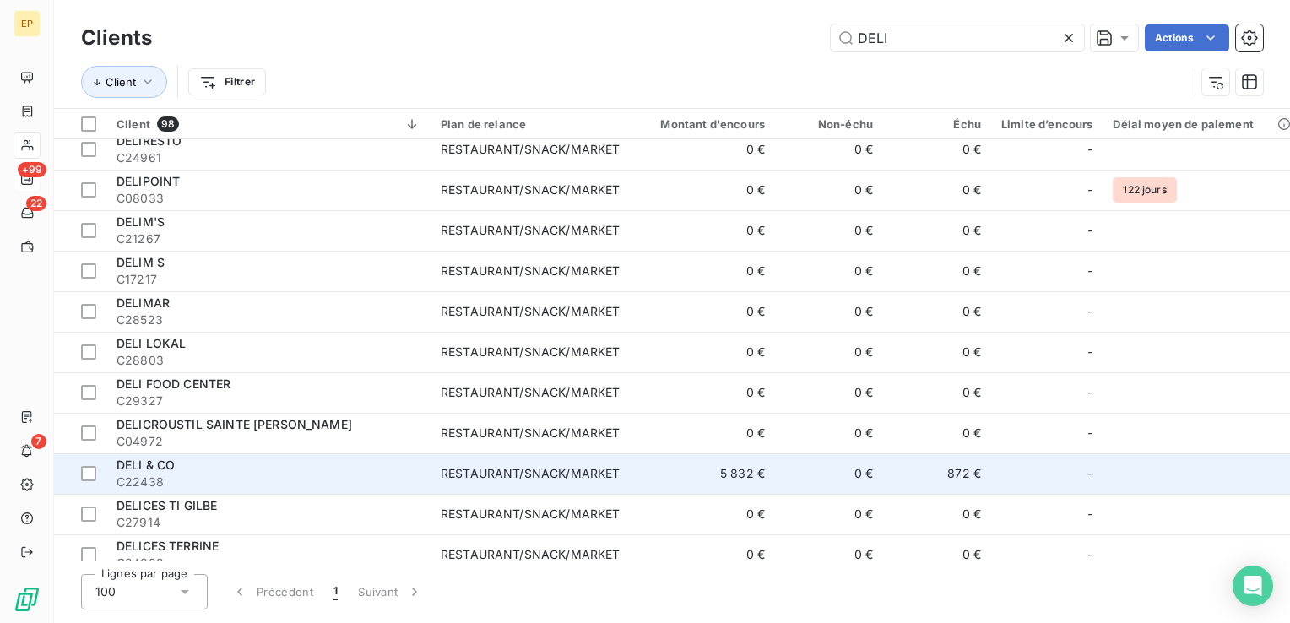
scroll to position [2364, 0]
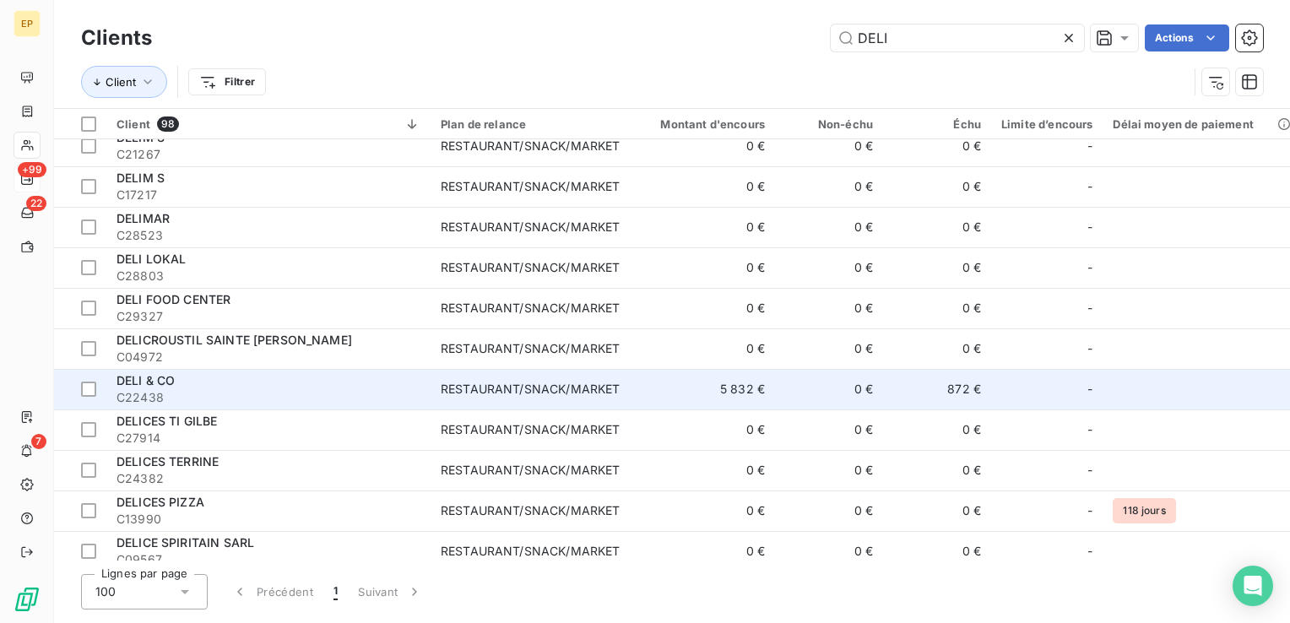
click at [225, 393] on span "C22438" at bounding box center [269, 397] width 304 height 17
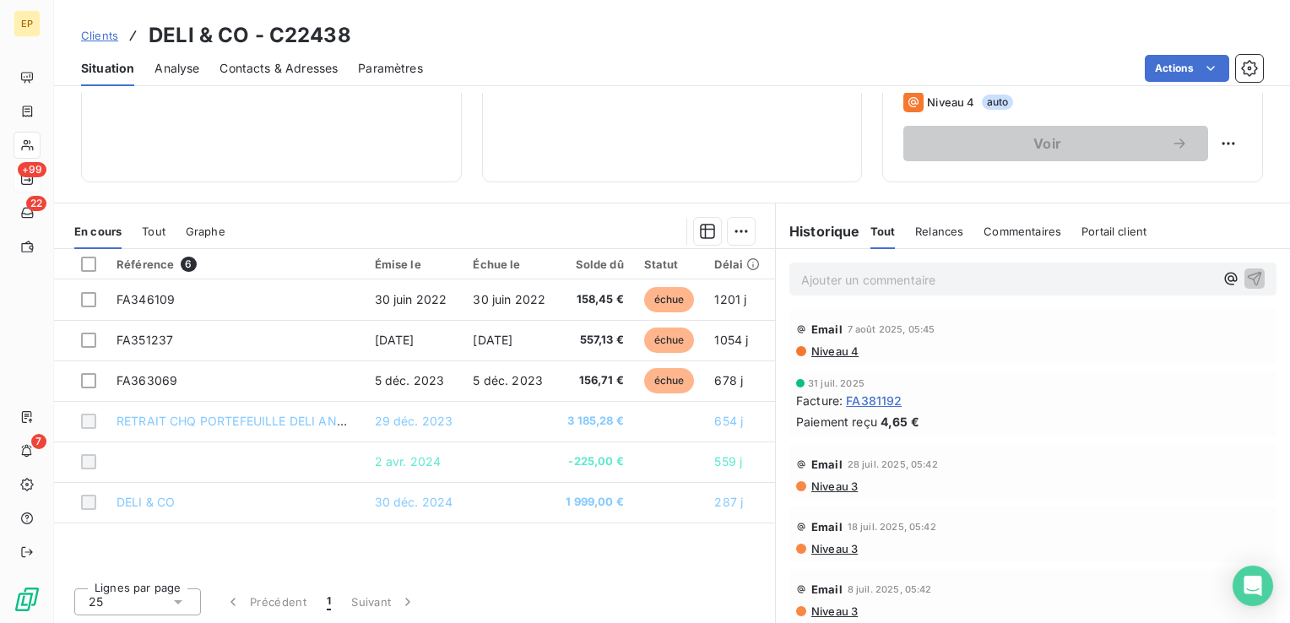
scroll to position [338, 0]
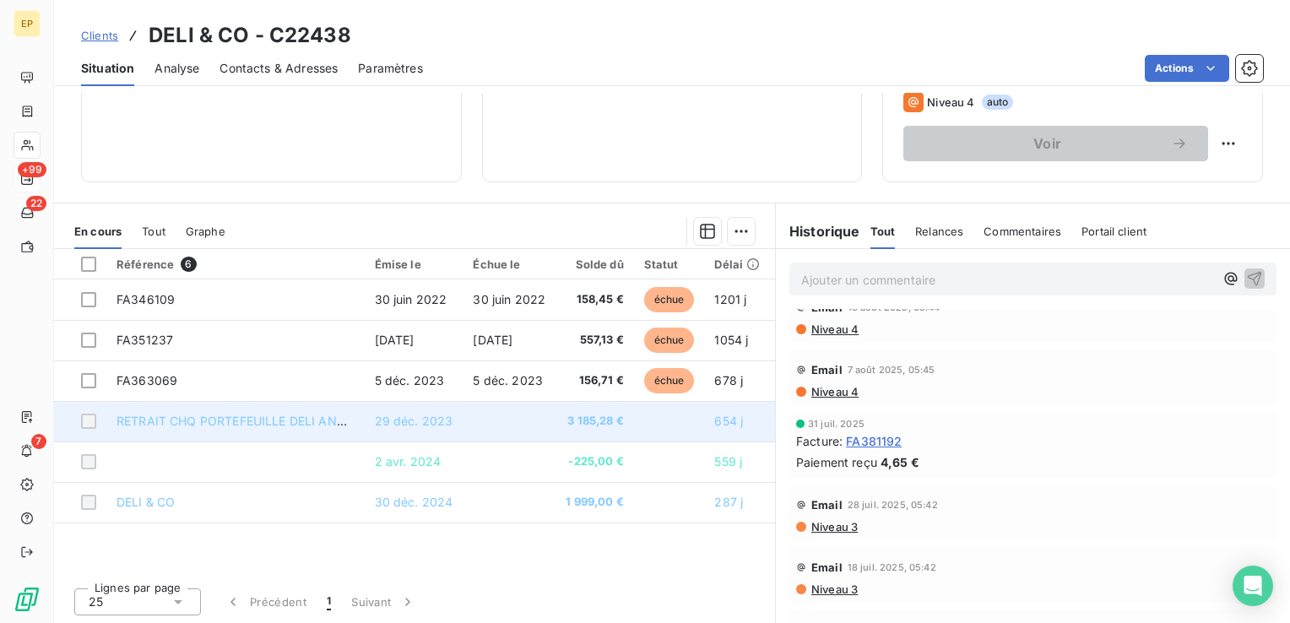
click at [432, 415] on span "29 déc. 2023" at bounding box center [414, 421] width 79 height 14
click at [599, 422] on span "3 185,28 €" at bounding box center [595, 421] width 58 height 17
click at [301, 418] on span "RETRAIT CHQ PORTEFEUILLE DELI AND CO" at bounding box center [242, 421] width 250 height 14
drag, startPoint x: 88, startPoint y: 420, endPoint x: 171, endPoint y: 426, distance: 83.0
click at [88, 419] on div at bounding box center [88, 421] width 15 height 15
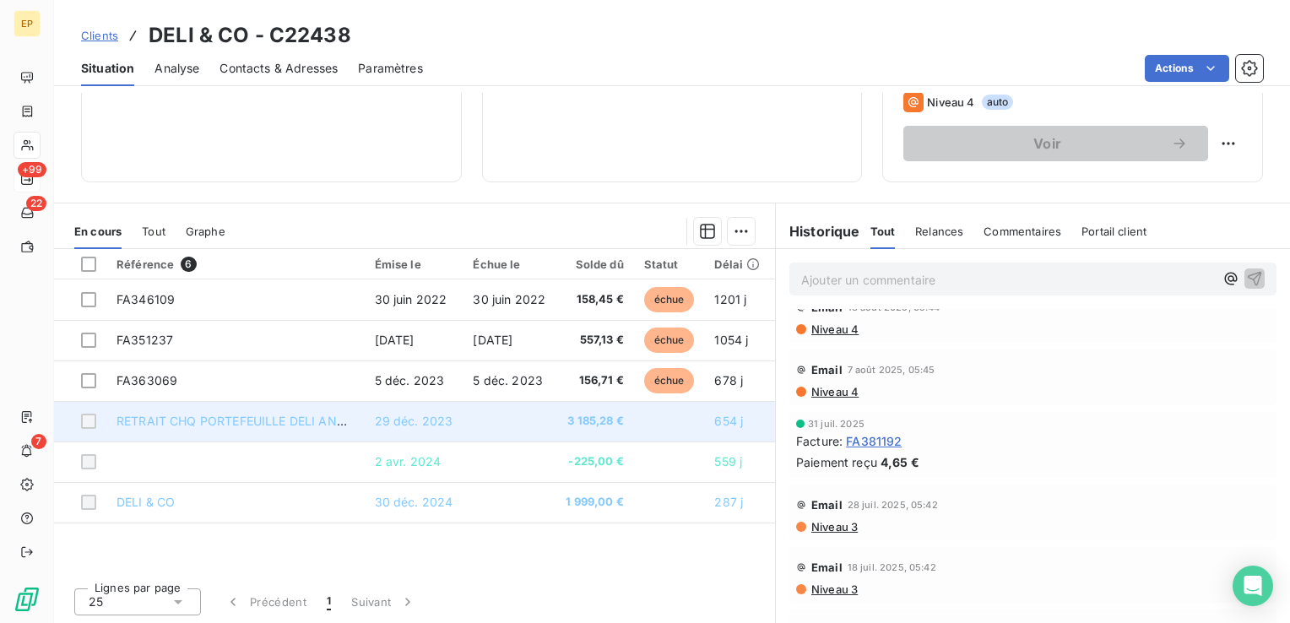
click at [231, 416] on span "RETRAIT CHQ PORTEFEUILLE DELI AND CO" at bounding box center [242, 421] width 250 height 14
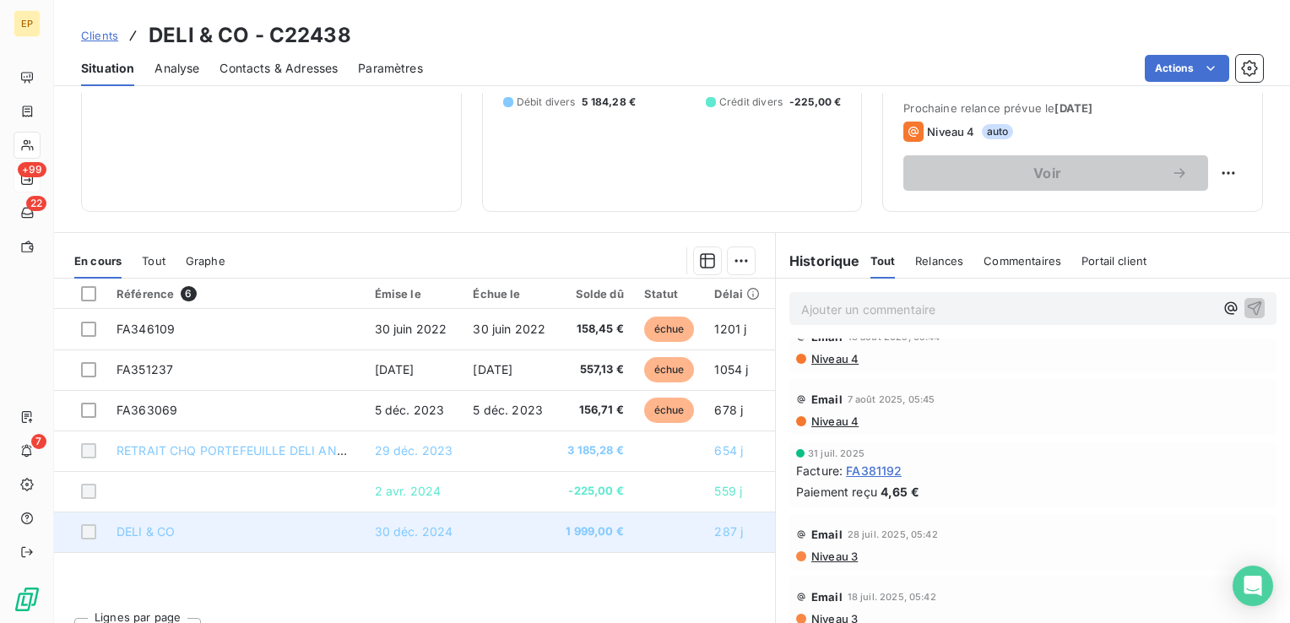
scroll to position [267, 0]
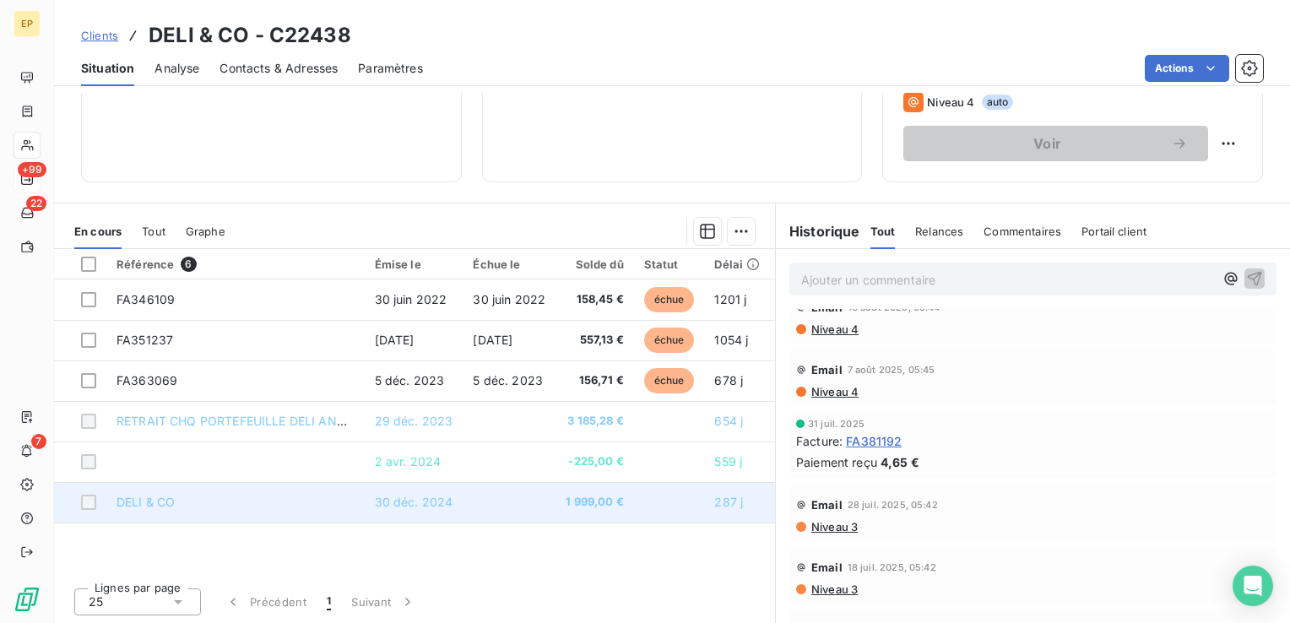
click at [141, 502] on span "DELI & CO" at bounding box center [146, 502] width 58 height 14
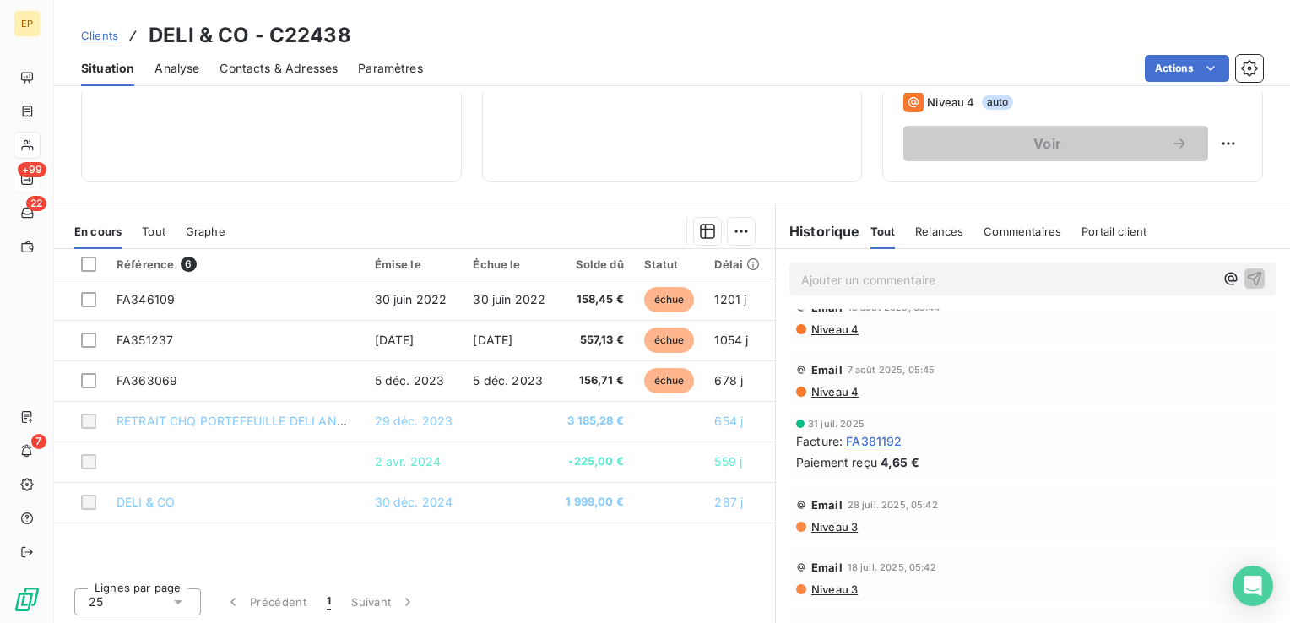
click at [863, 438] on span "FA381192" at bounding box center [874, 441] width 56 height 18
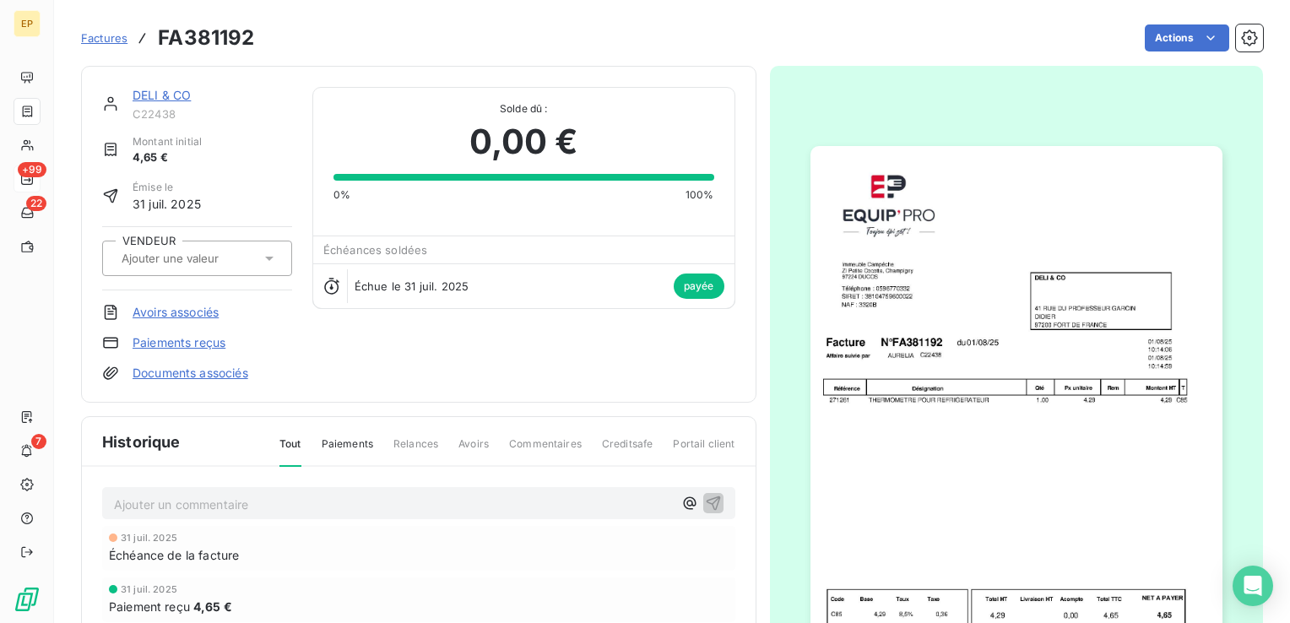
scroll to position [2, 0]
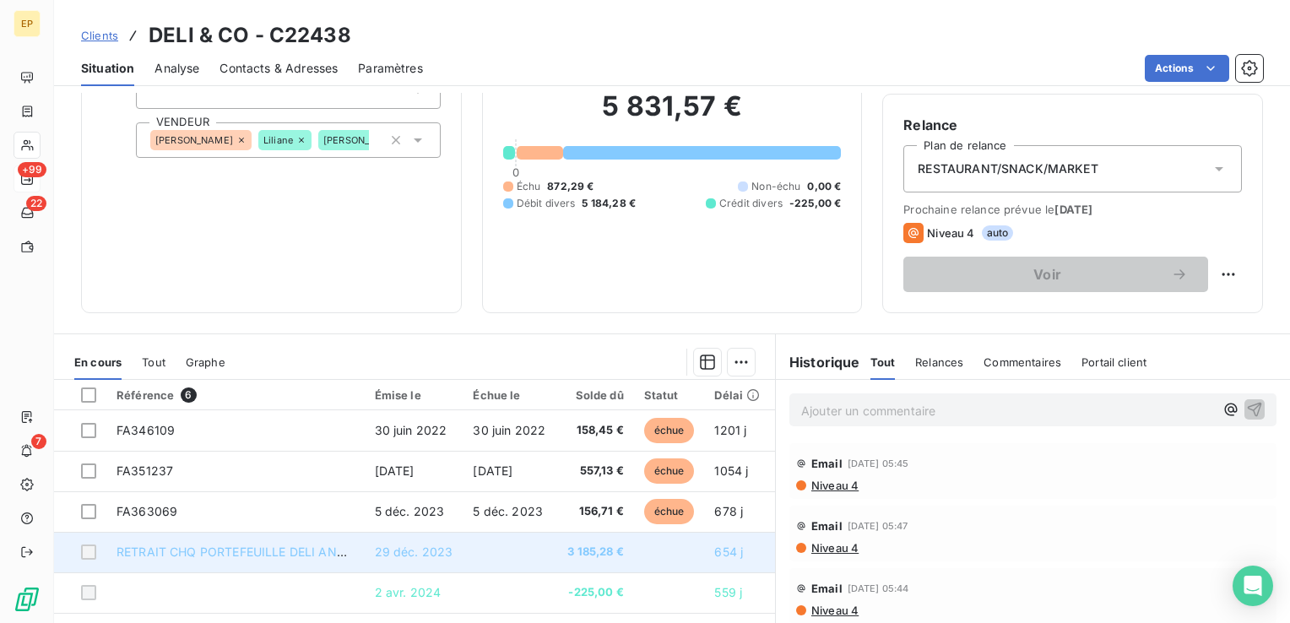
scroll to position [267, 0]
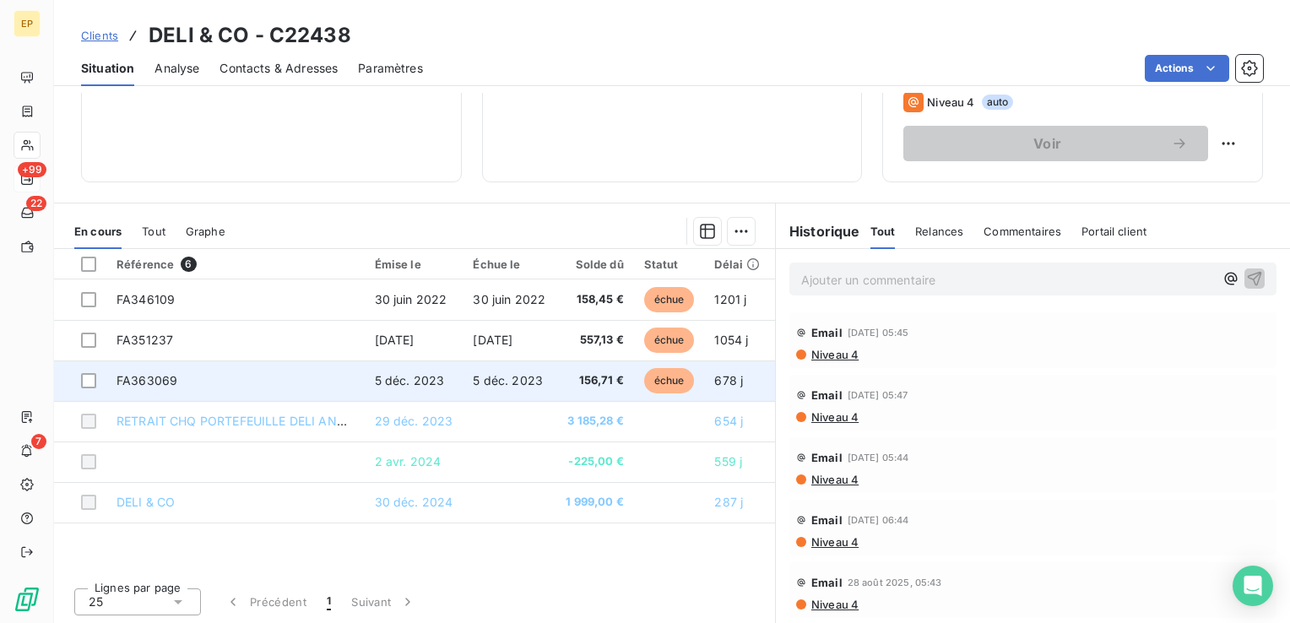
click at [591, 380] on span "156,71 €" at bounding box center [595, 380] width 58 height 17
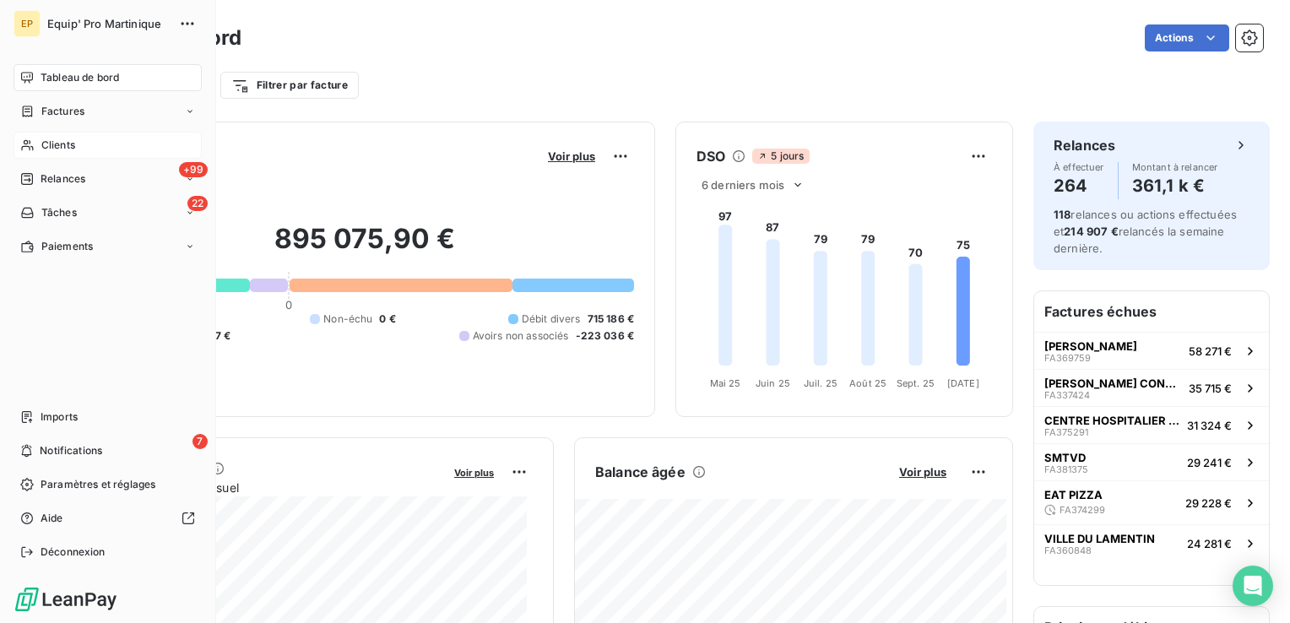
click at [52, 145] on span "Clients" at bounding box center [58, 145] width 34 height 15
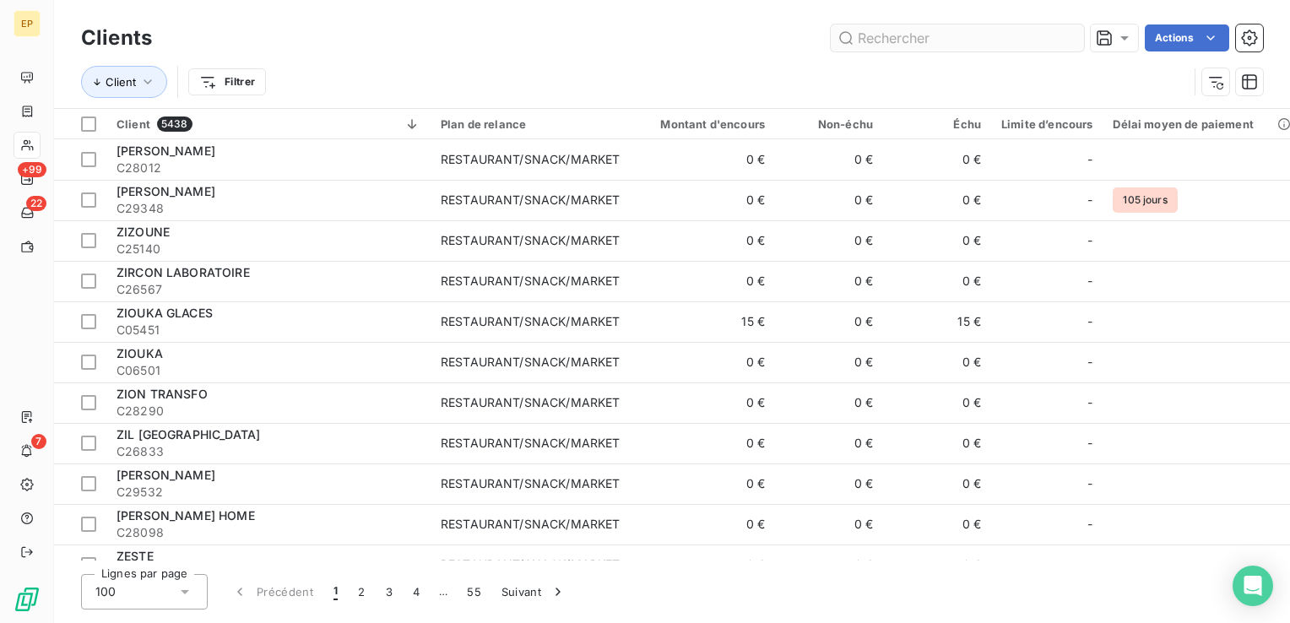
click at [878, 38] on input "text" at bounding box center [957, 37] width 253 height 27
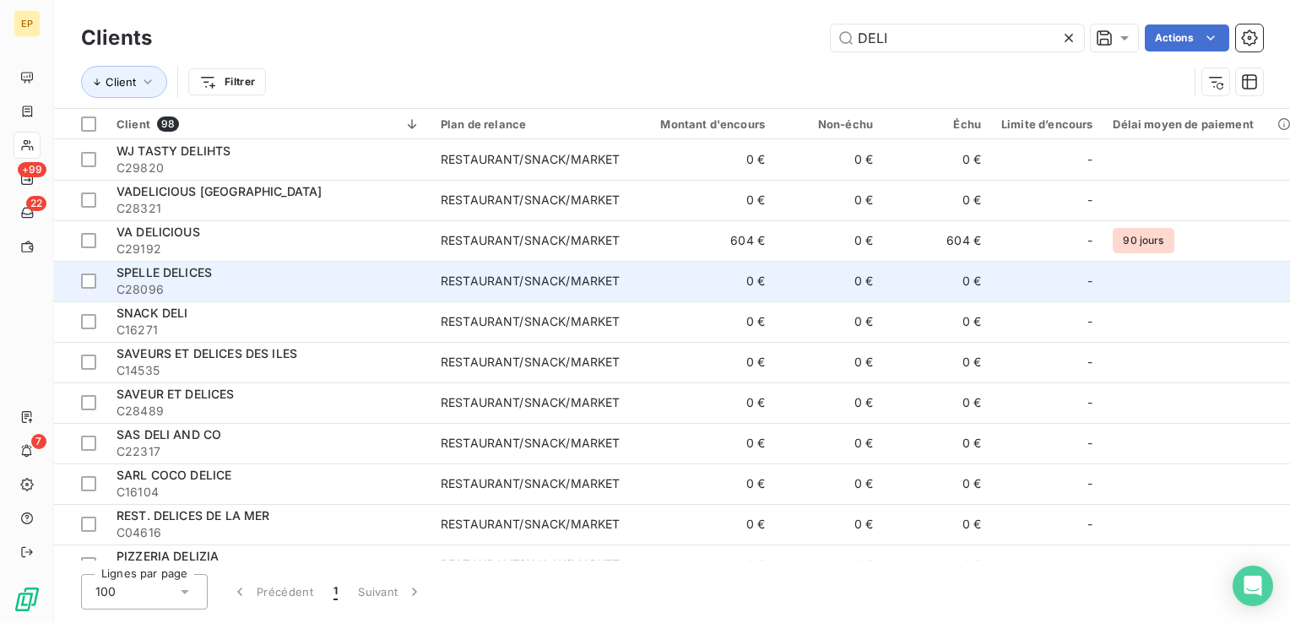
type input "DELI"
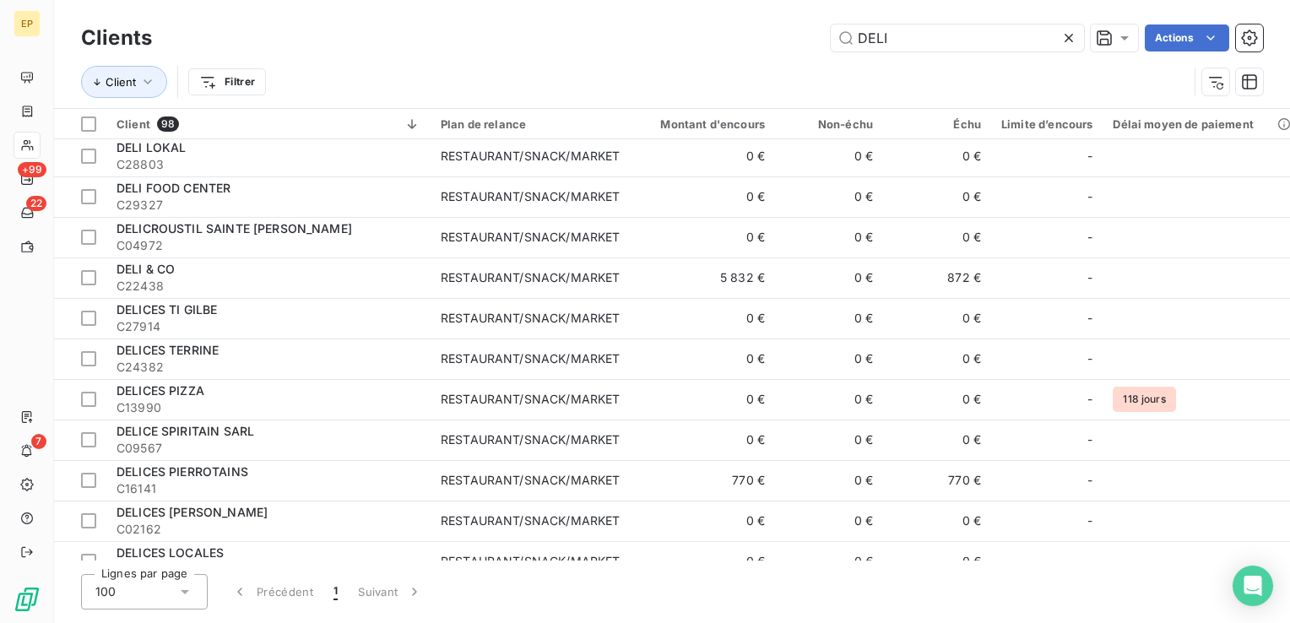
scroll to position [2449, 0]
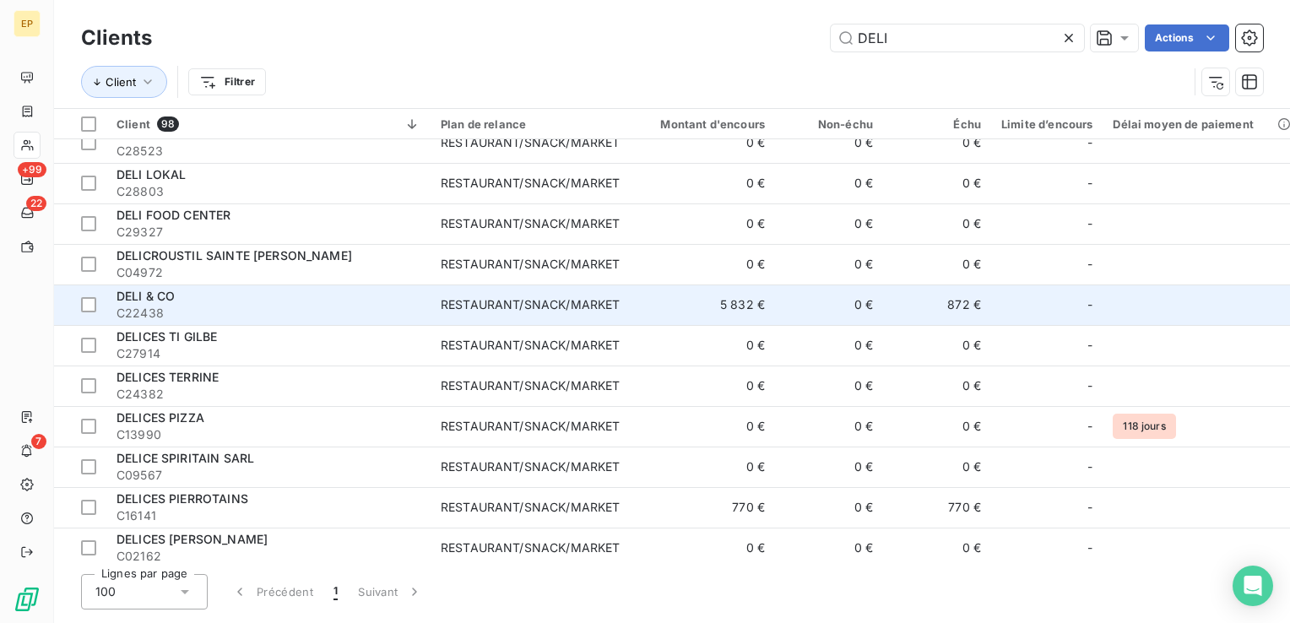
click at [193, 305] on span "C22438" at bounding box center [269, 313] width 304 height 17
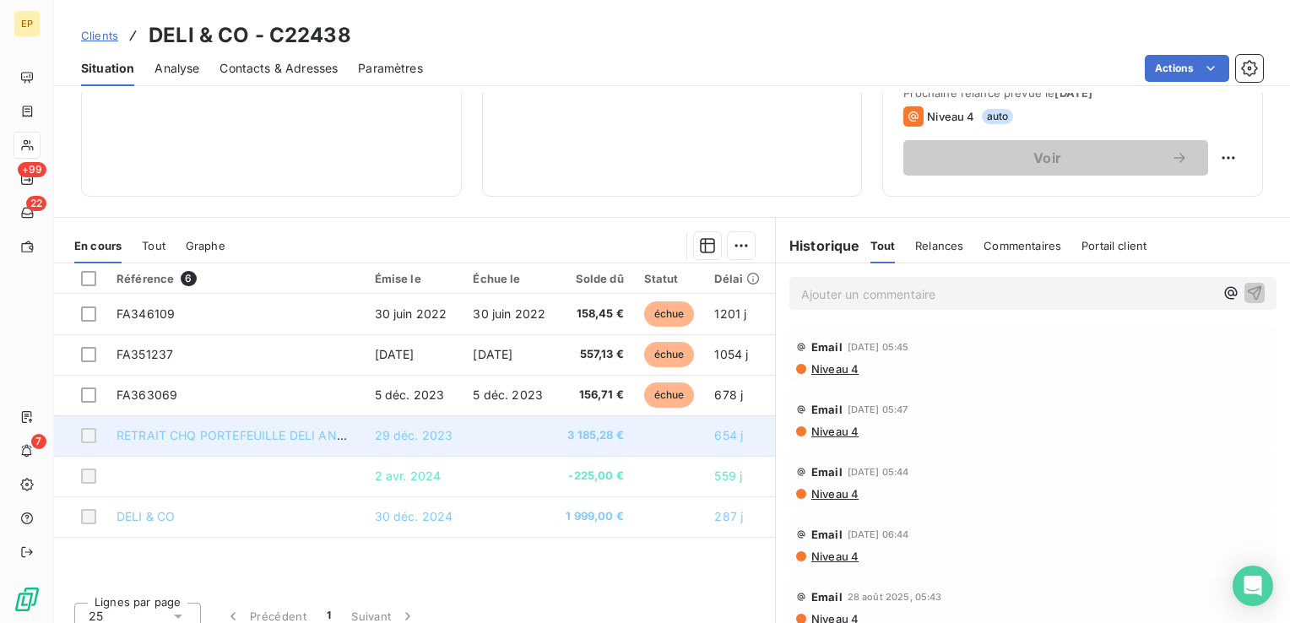
scroll to position [253, 0]
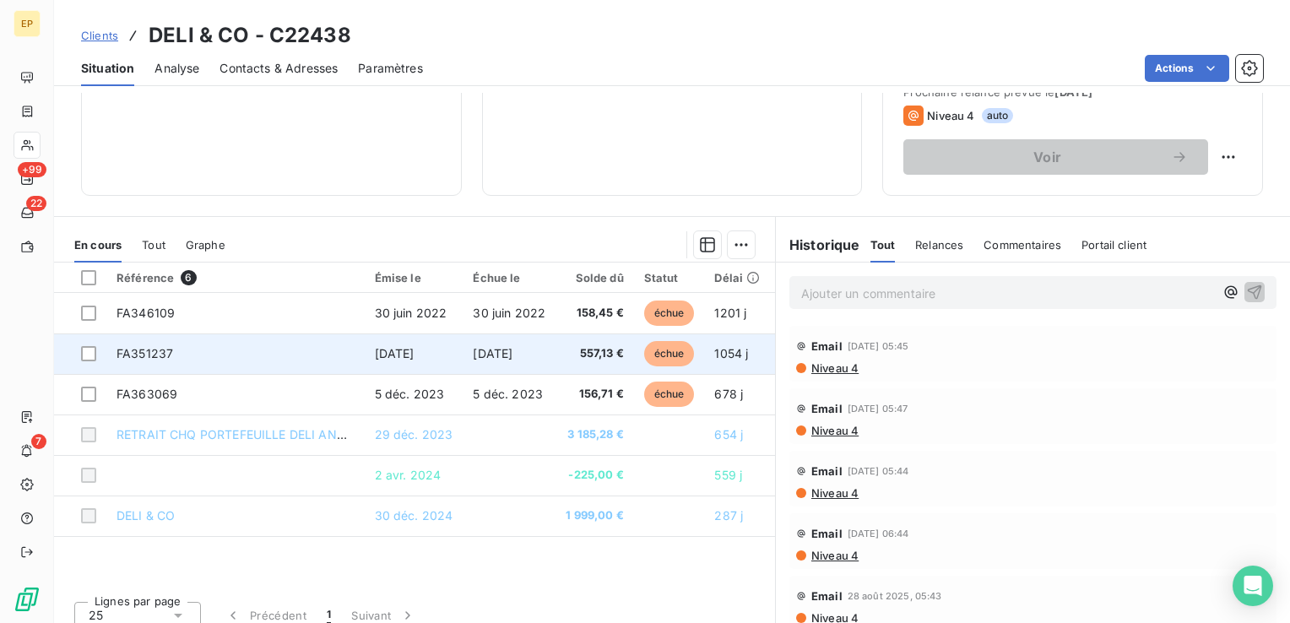
click at [504, 355] on span "[DATE]" at bounding box center [493, 353] width 40 height 14
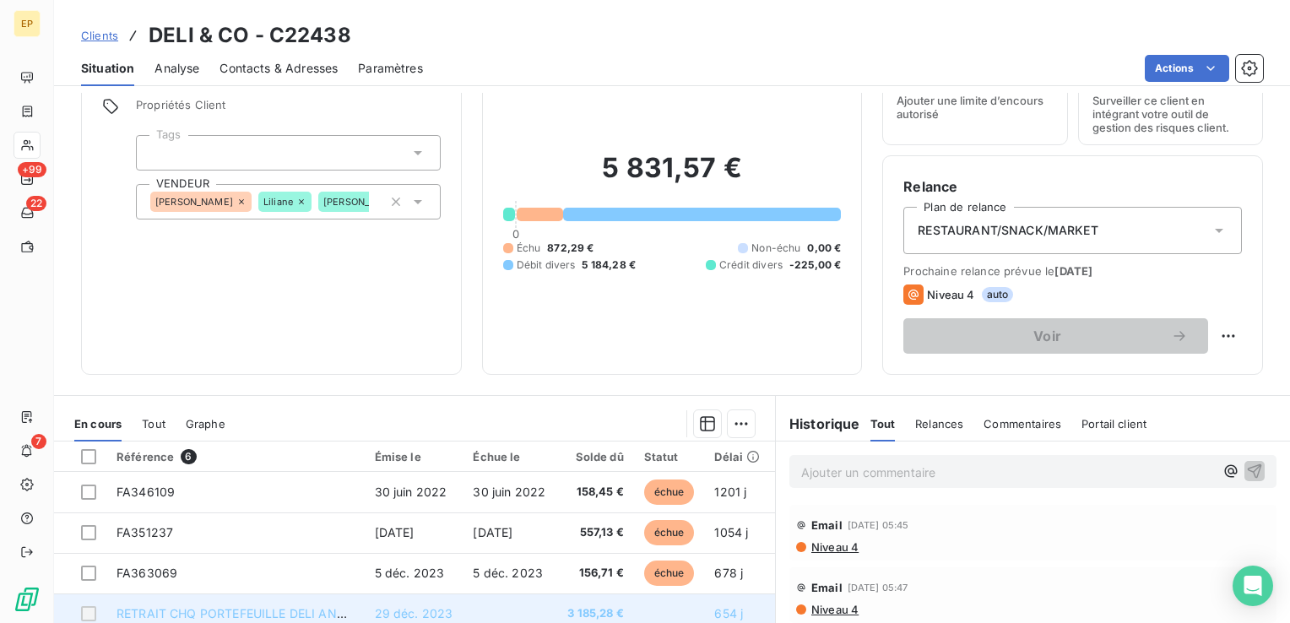
scroll to position [253, 0]
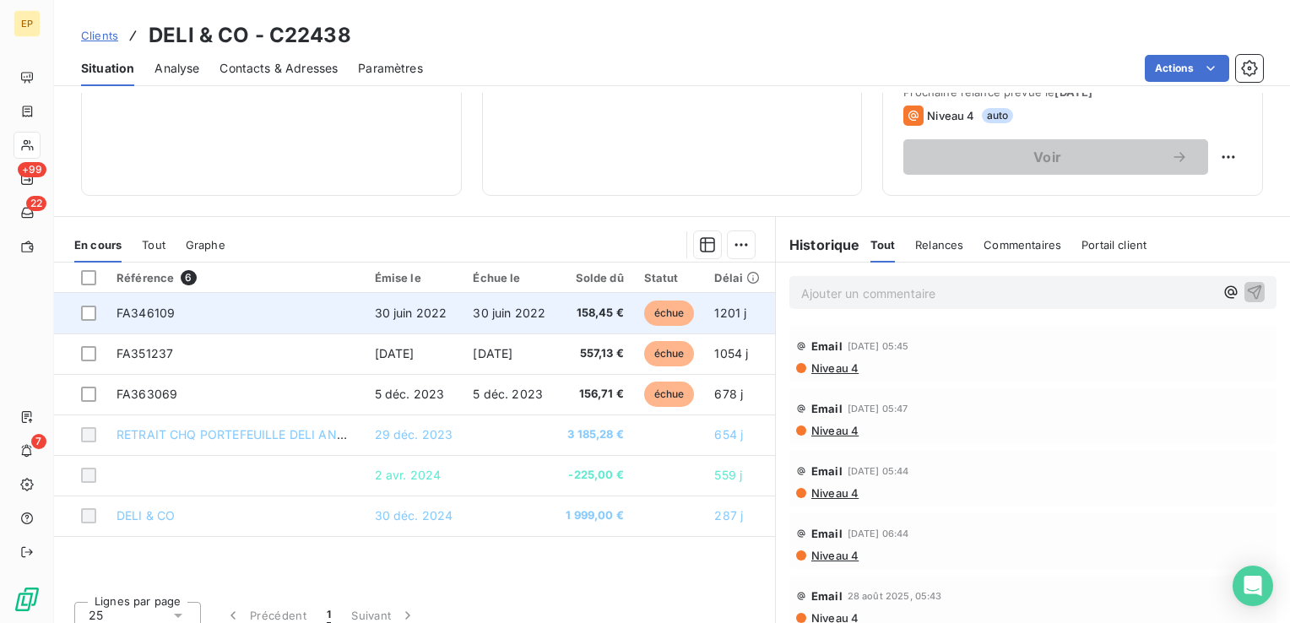
click at [585, 316] on span "158,45 €" at bounding box center [595, 313] width 58 height 17
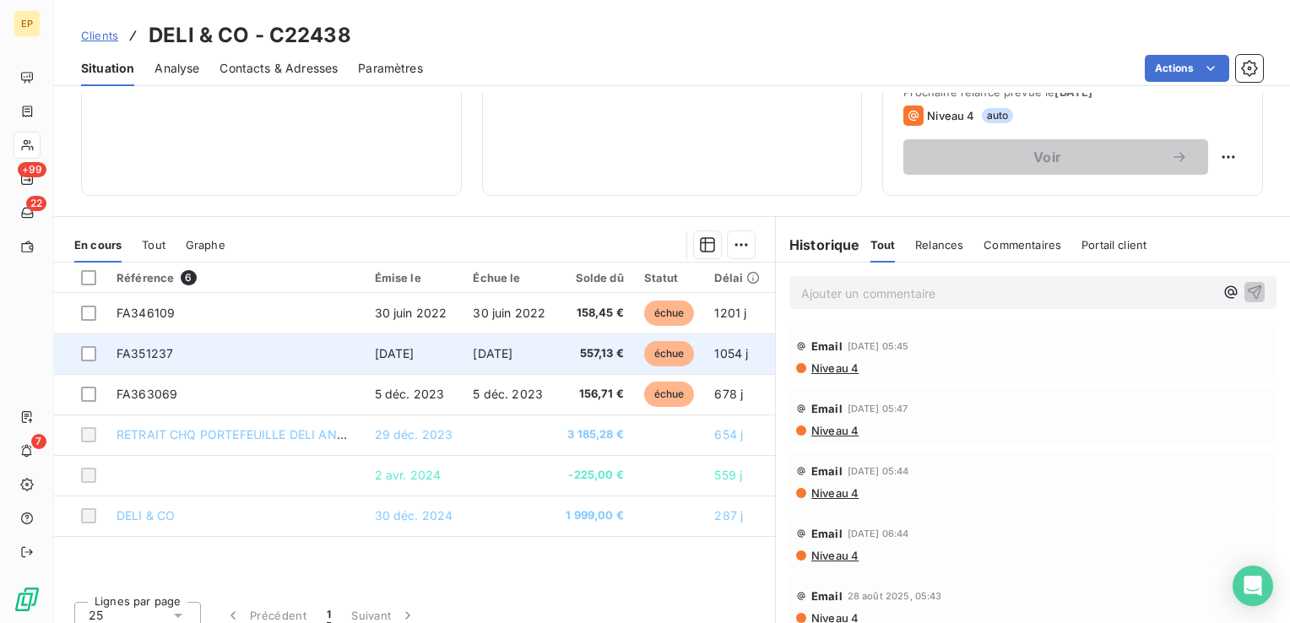
scroll to position [267, 0]
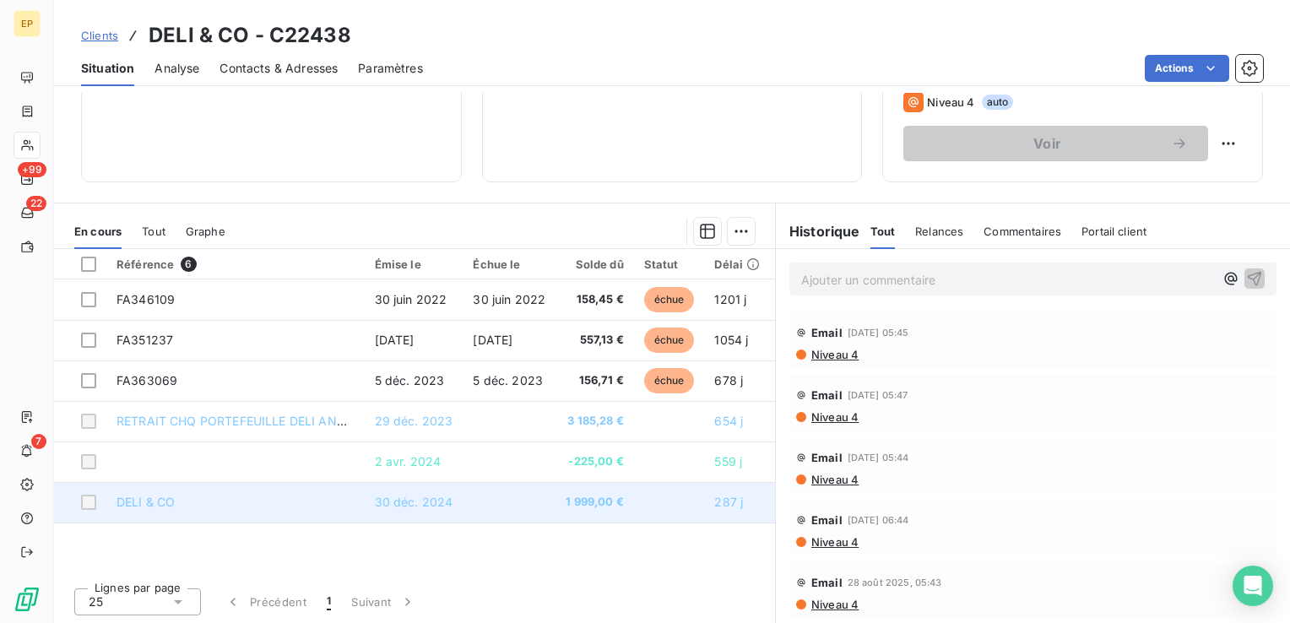
click at [588, 505] on span "1 999,00 €" at bounding box center [595, 502] width 58 height 17
click at [567, 496] on span "1 999,00 €" at bounding box center [595, 502] width 58 height 17
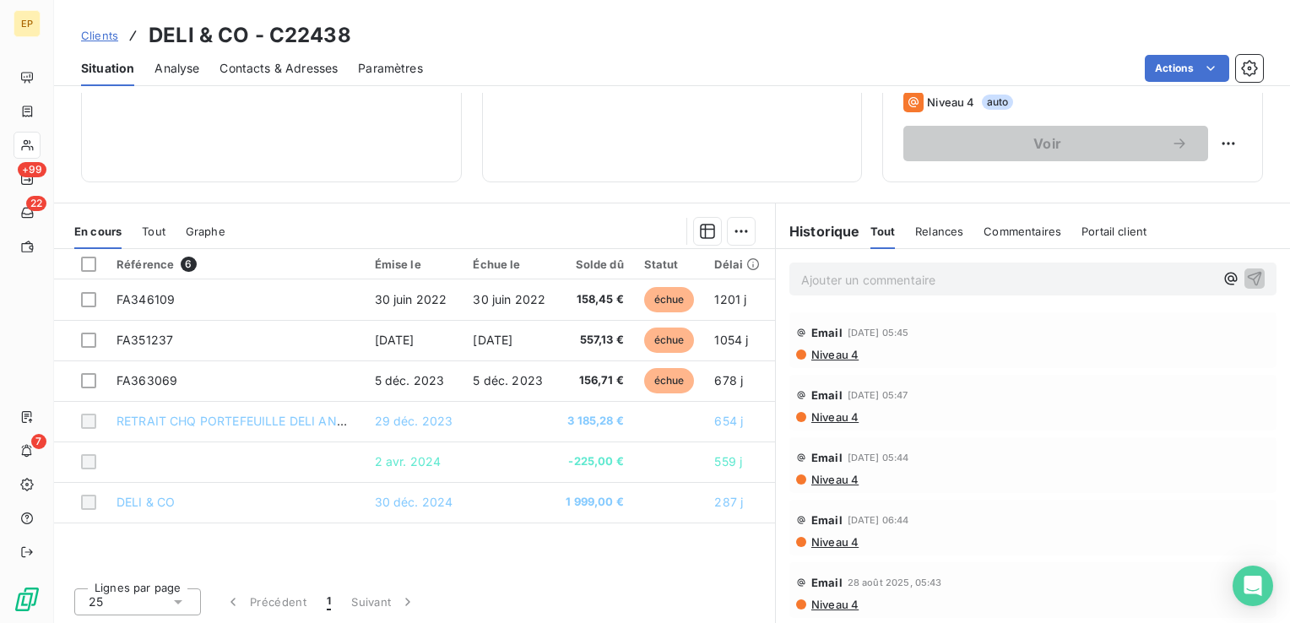
click at [151, 229] on span "Tout" at bounding box center [154, 232] width 24 height 14
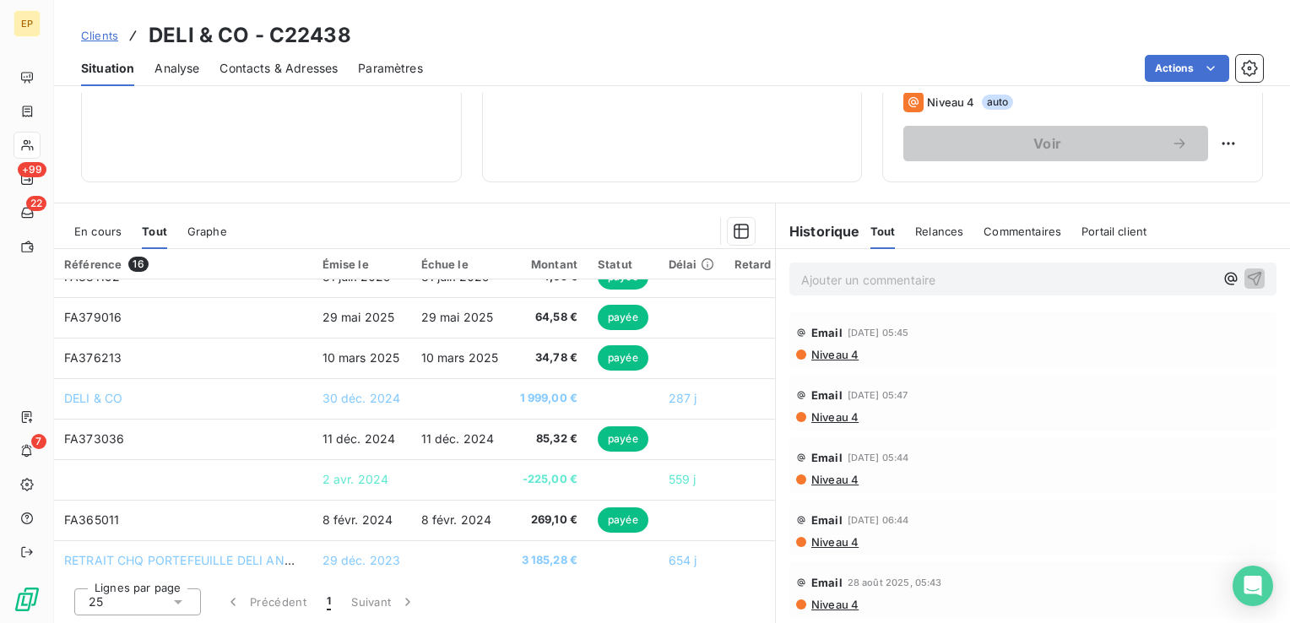
scroll to position [0, 0]
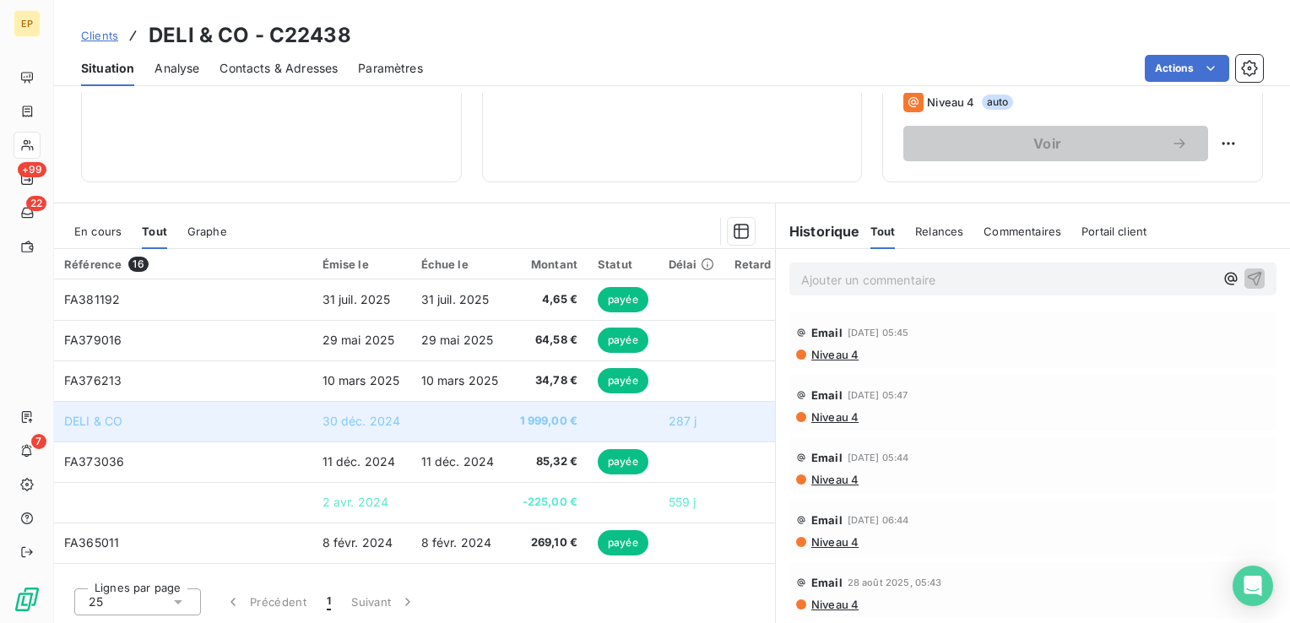
click at [371, 423] on span "30 déc. 2024" at bounding box center [362, 421] width 79 height 14
click at [100, 427] on td "DELI & CO" at bounding box center [183, 421] width 258 height 41
click at [100, 425] on span "DELI & CO" at bounding box center [93, 421] width 58 height 14
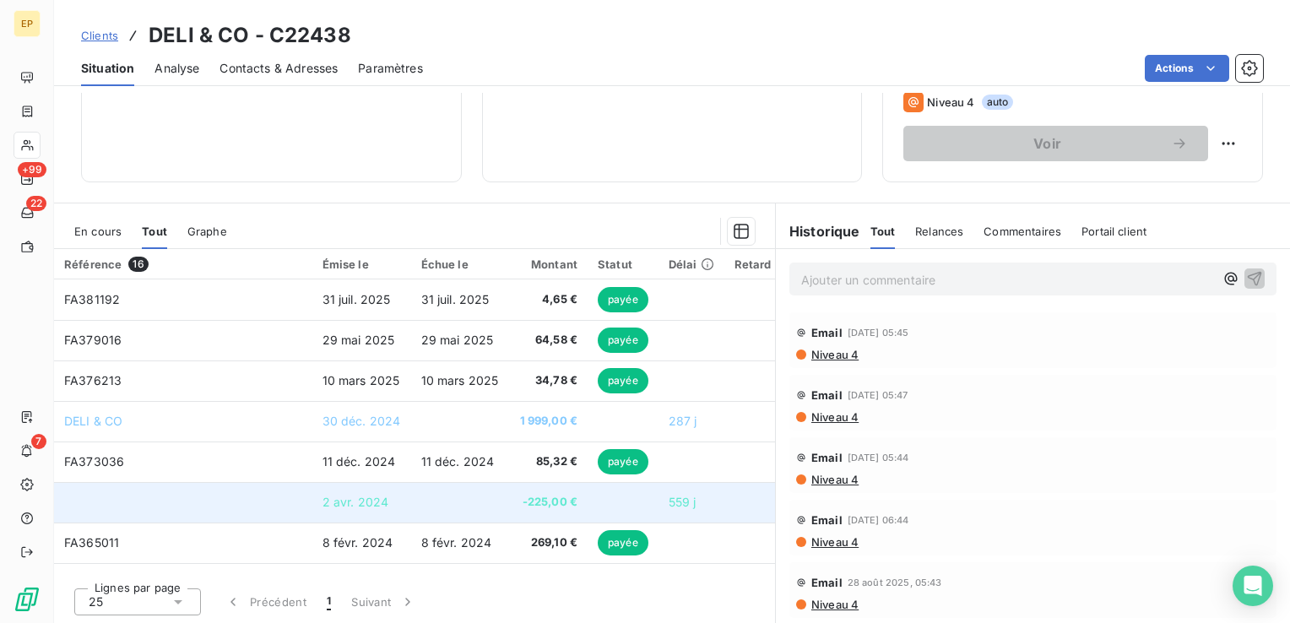
click at [355, 505] on span "2 avr. 2024" at bounding box center [356, 502] width 67 height 14
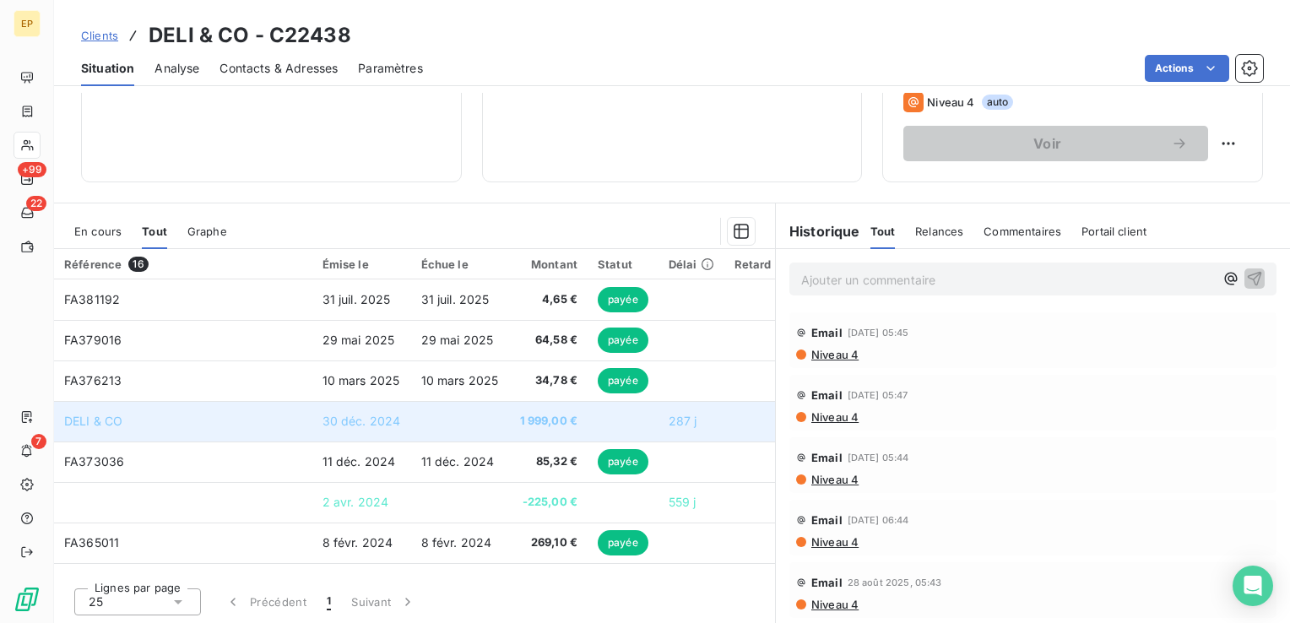
click at [349, 417] on span "30 déc. 2024" at bounding box center [362, 421] width 79 height 14
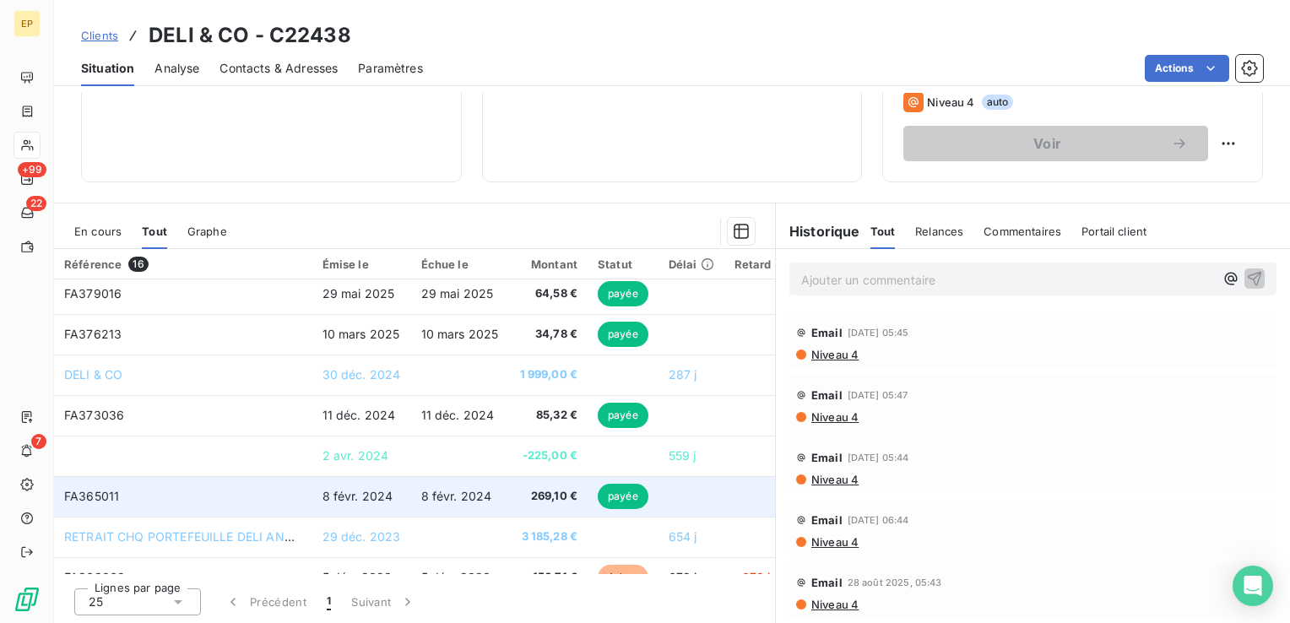
scroll to position [169, 0]
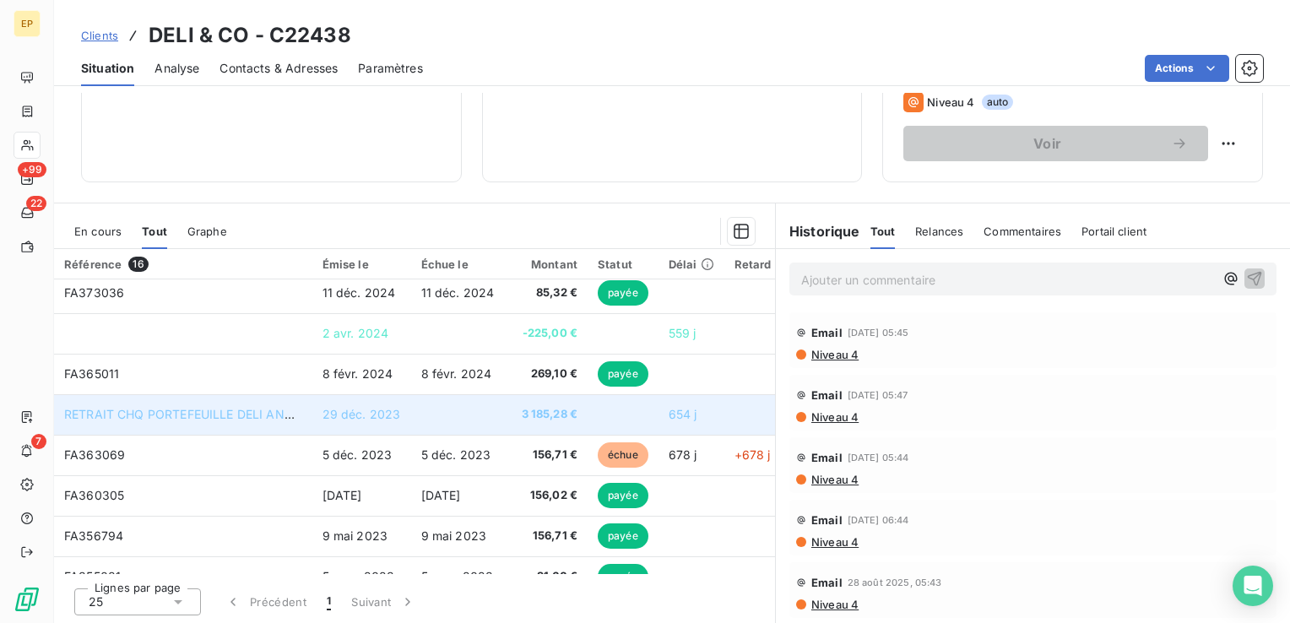
click at [332, 413] on span "29 déc. 2023" at bounding box center [362, 414] width 79 height 14
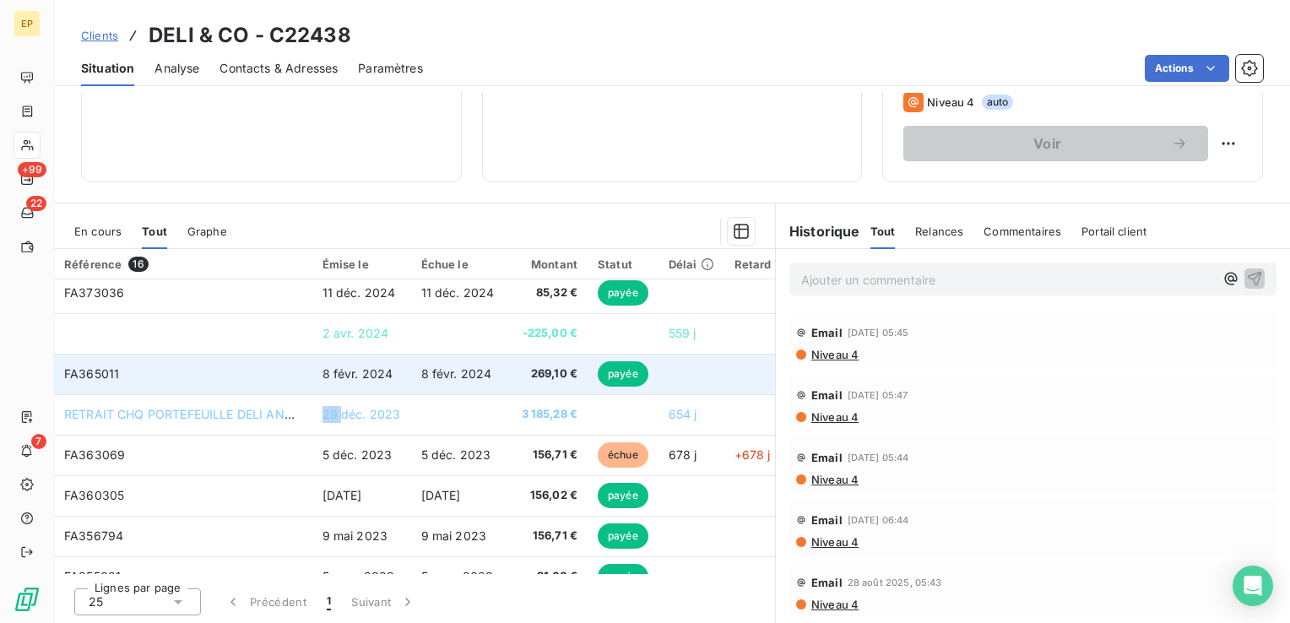
drag, startPoint x: 332, startPoint y: 413, endPoint x: 254, endPoint y: 377, distance: 85.7
click at [254, 377] on td "FA365011" at bounding box center [183, 374] width 258 height 41
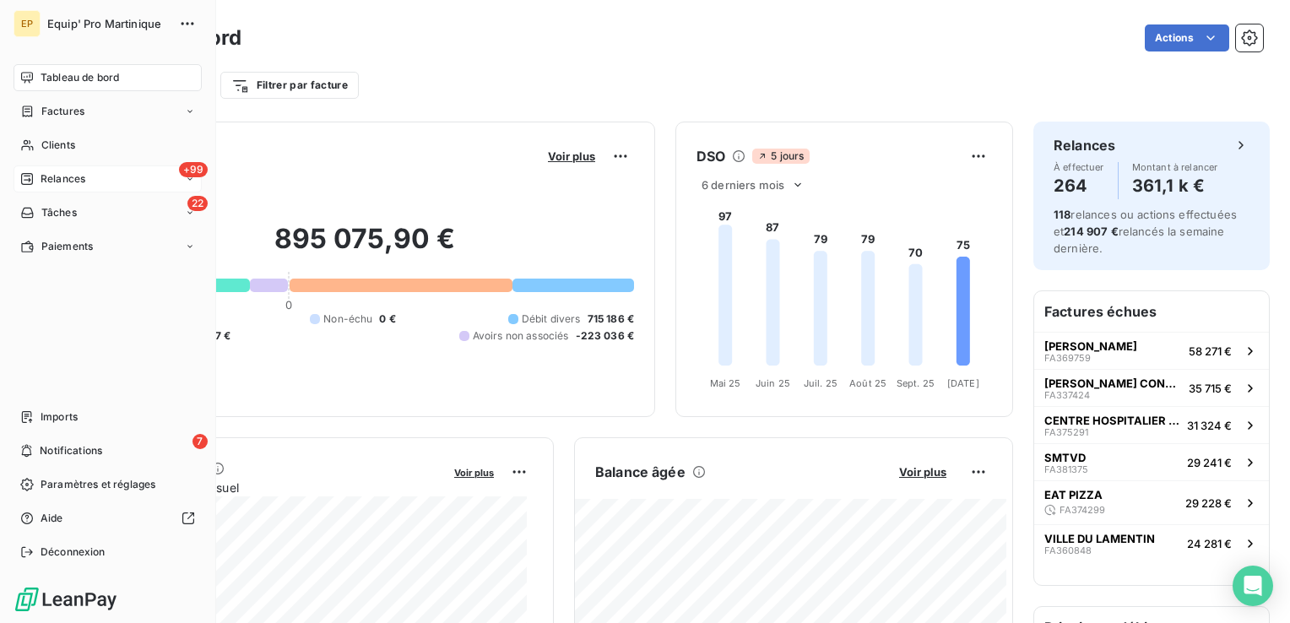
click at [88, 181] on div "+99 Relances" at bounding box center [108, 178] width 188 height 27
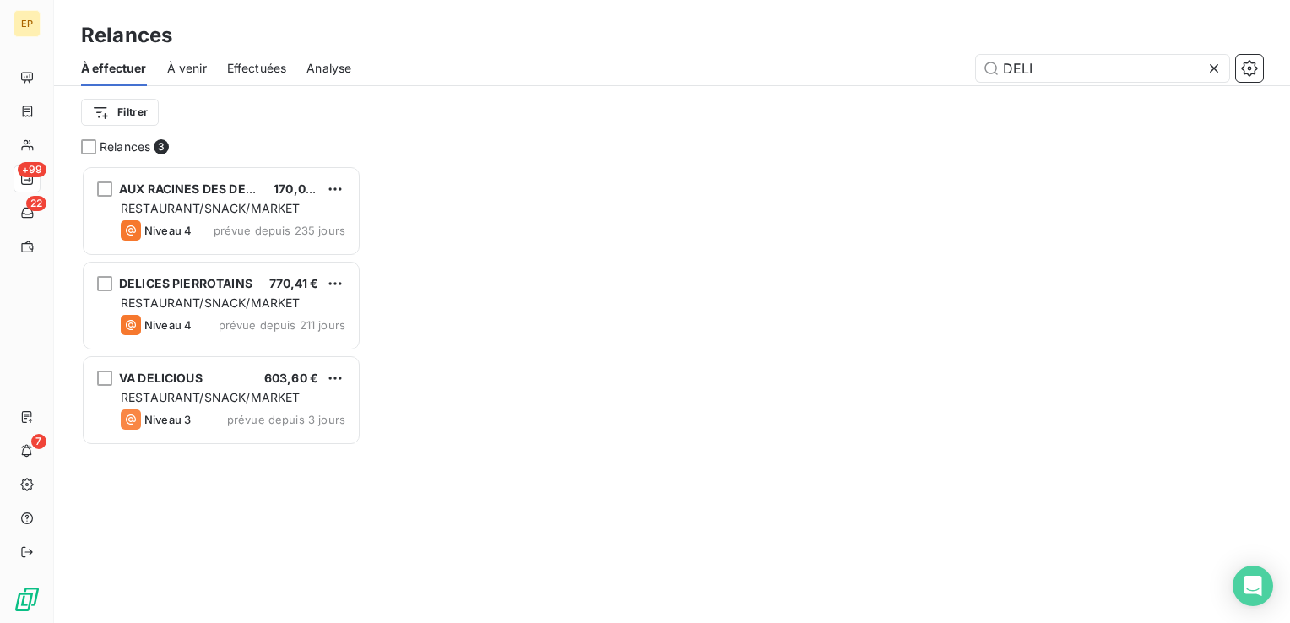
scroll to position [14, 14]
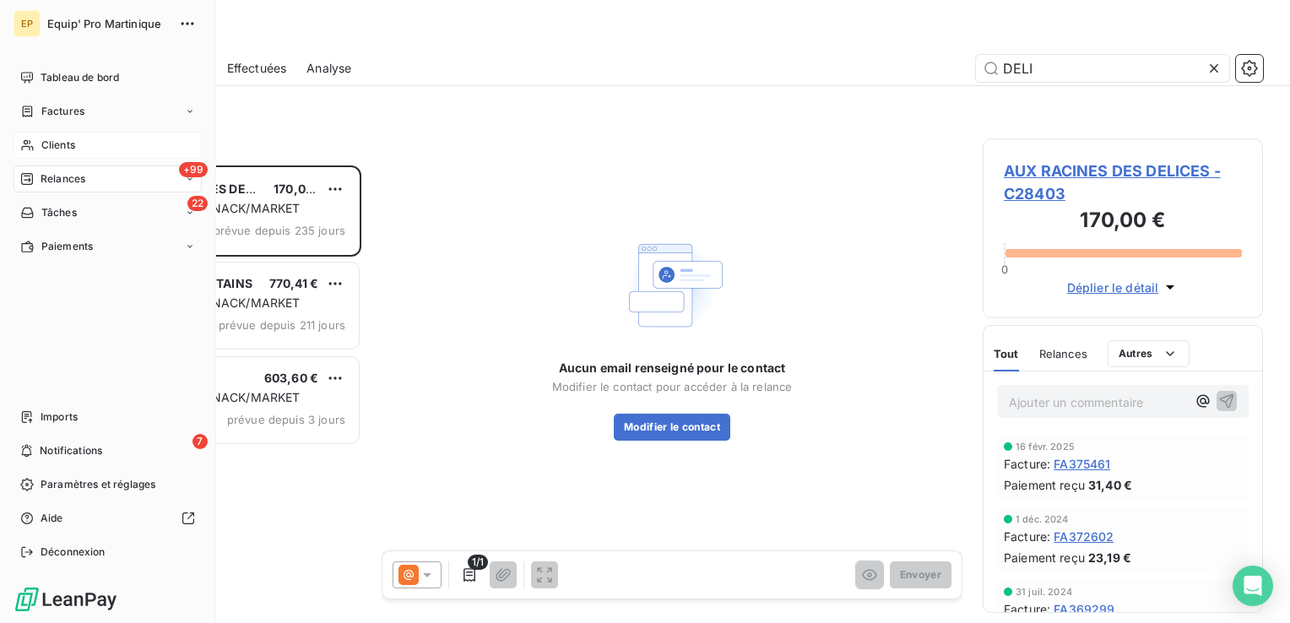
click at [54, 146] on span "Clients" at bounding box center [58, 145] width 34 height 15
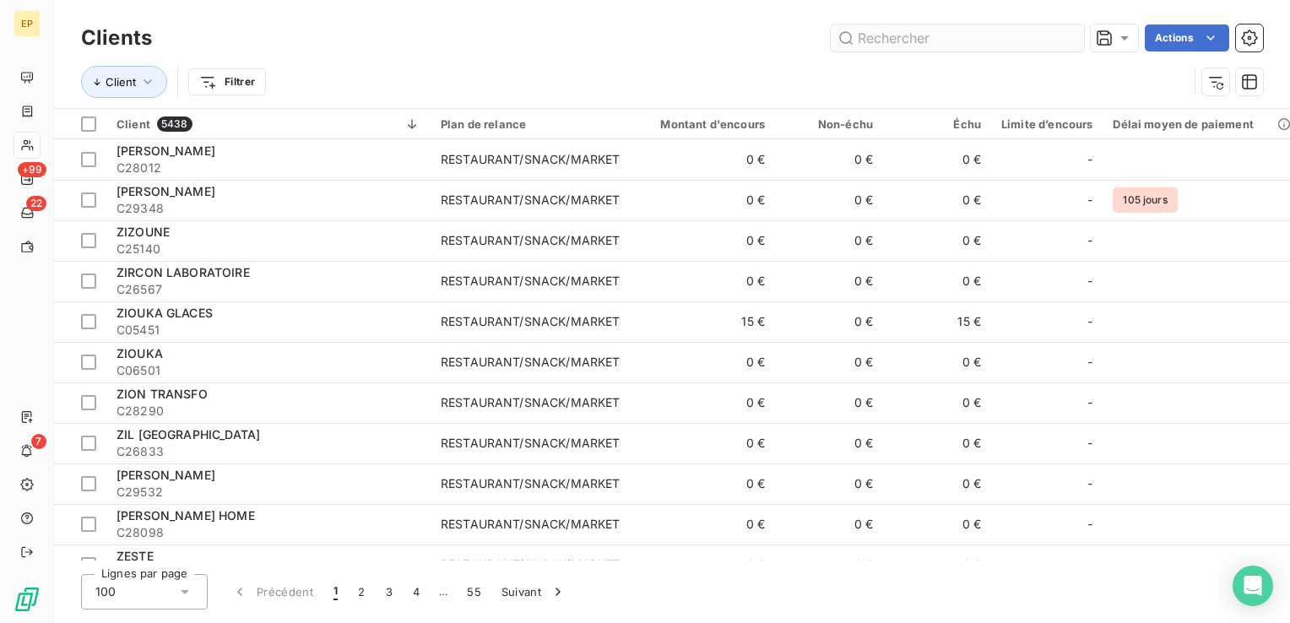
click at [900, 33] on input "text" at bounding box center [957, 37] width 253 height 27
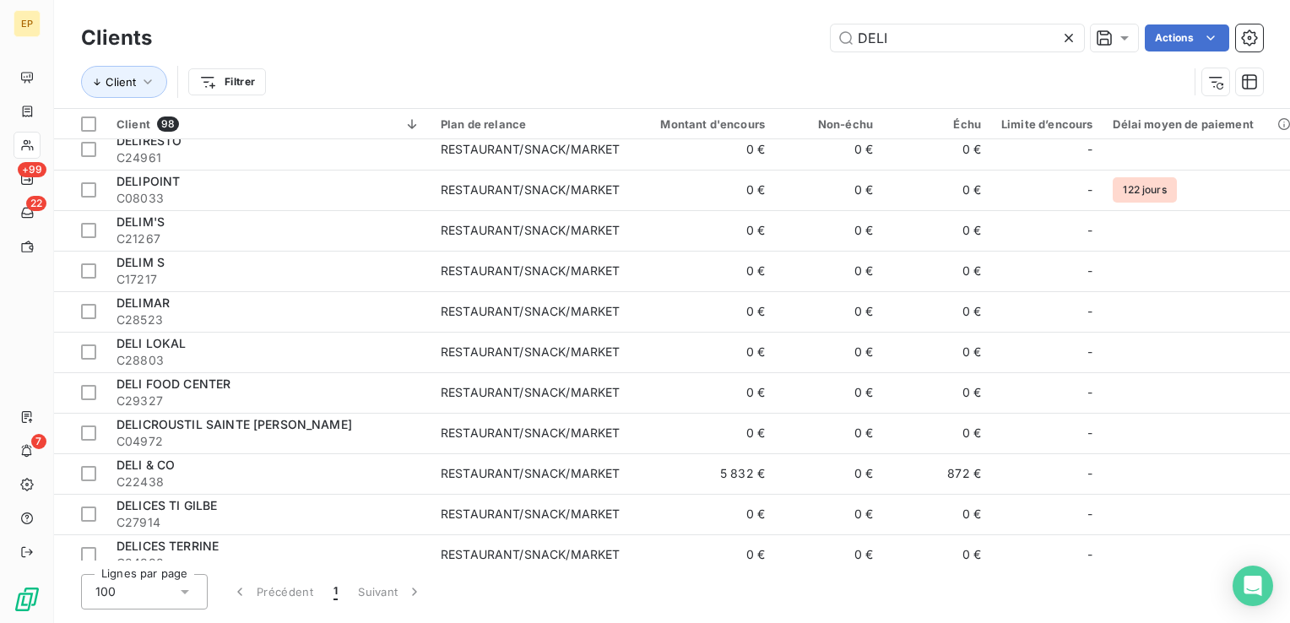
scroll to position [2364, 0]
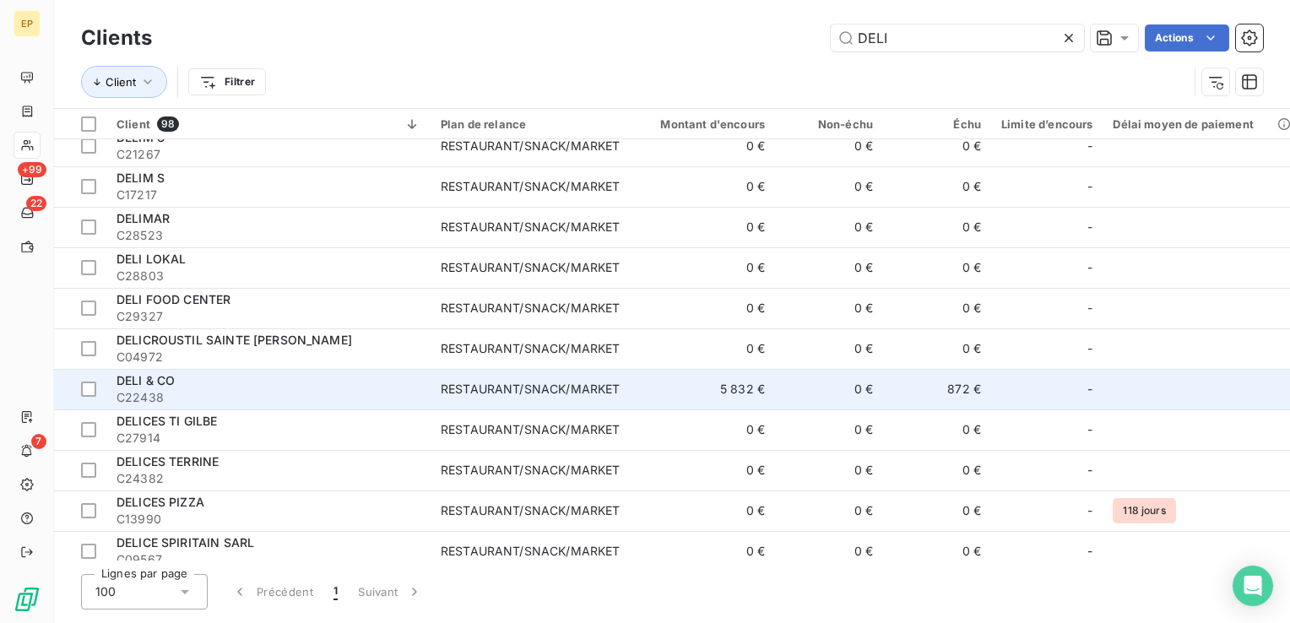
type input "DELI"
click at [541, 398] on td "RESTAURANT/SNACK/MARKET" at bounding box center [530, 389] width 199 height 41
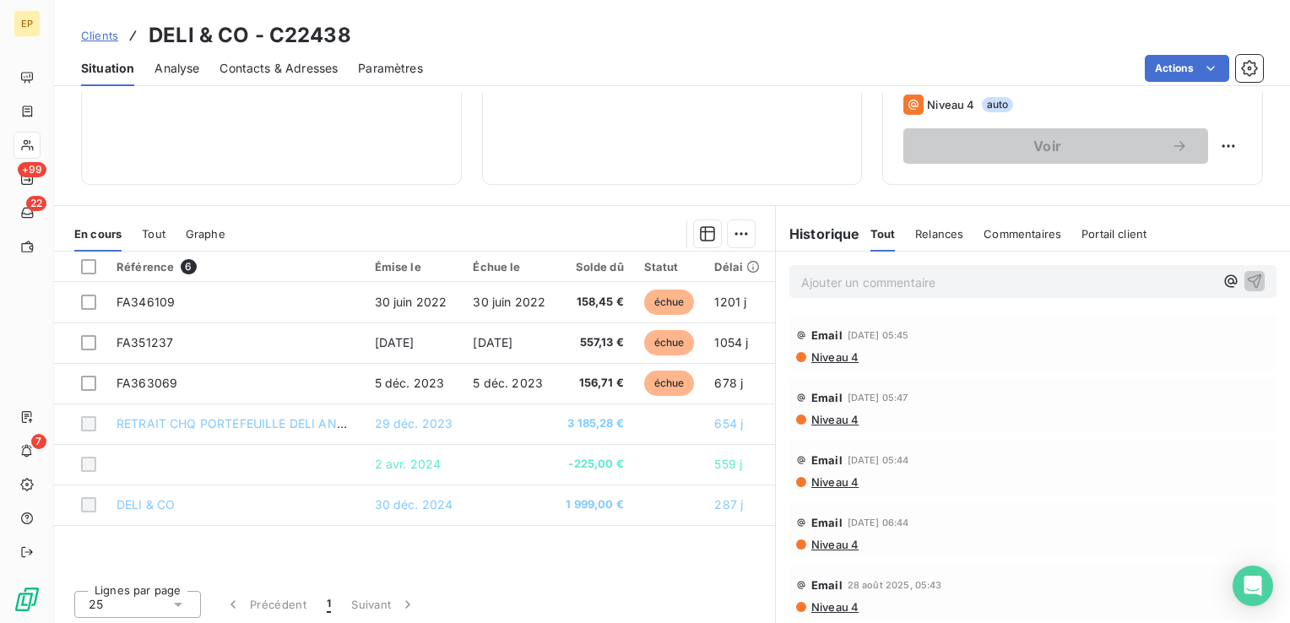
scroll to position [267, 0]
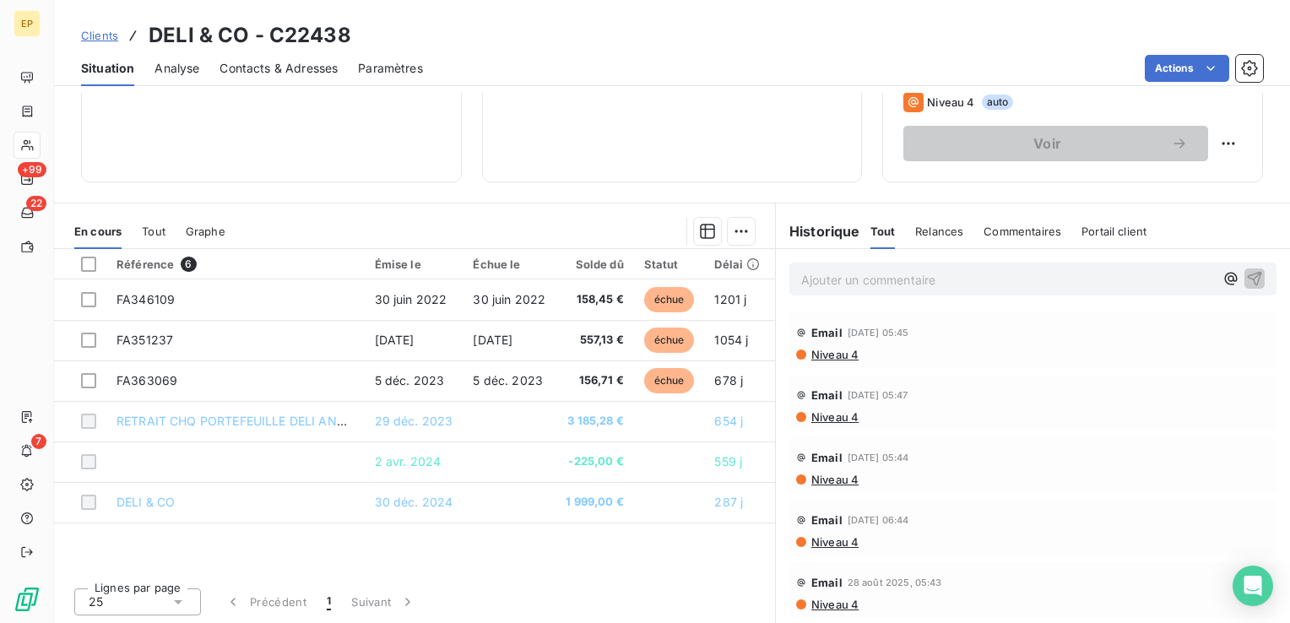
click at [956, 227] on div "Tout Relances Commentaires Portail client" at bounding box center [1008, 231] width 277 height 35
click at [943, 229] on span "Relances" at bounding box center [939, 232] width 48 height 14
